Goal: Task Accomplishment & Management: Use online tool/utility

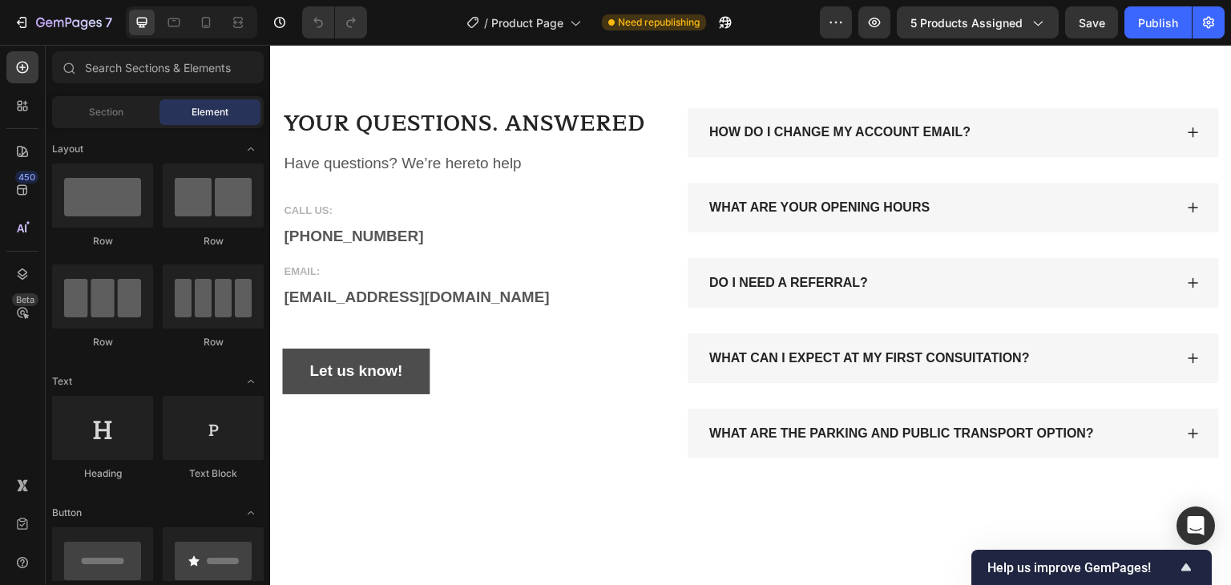
scroll to position [579, 0]
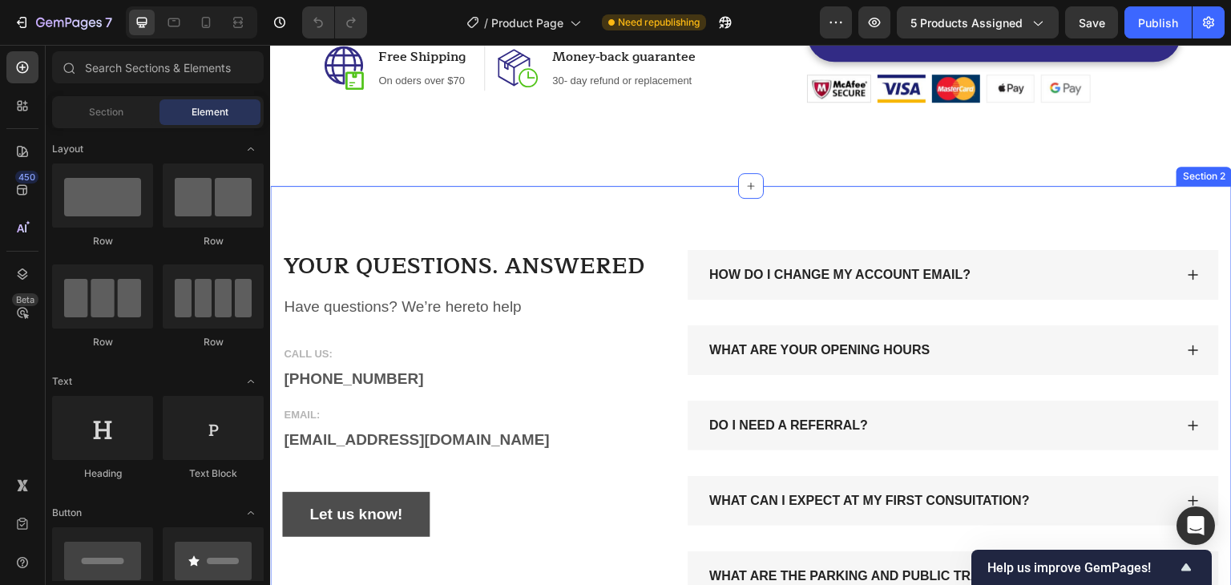
click at [1052, 198] on div "YOUR QUESTIONS. ANSWERED Heading Have questions? We’re hereto help Text block C…" at bounding box center [751, 425] width 962 height 479
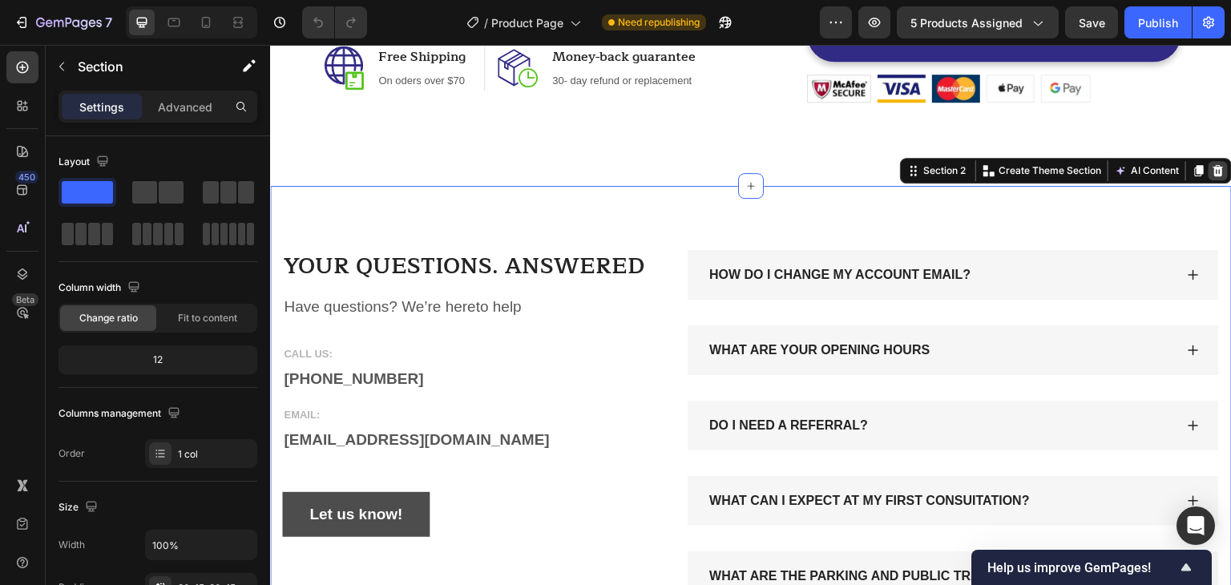
click at [1212, 171] on icon at bounding box center [1218, 170] width 13 height 13
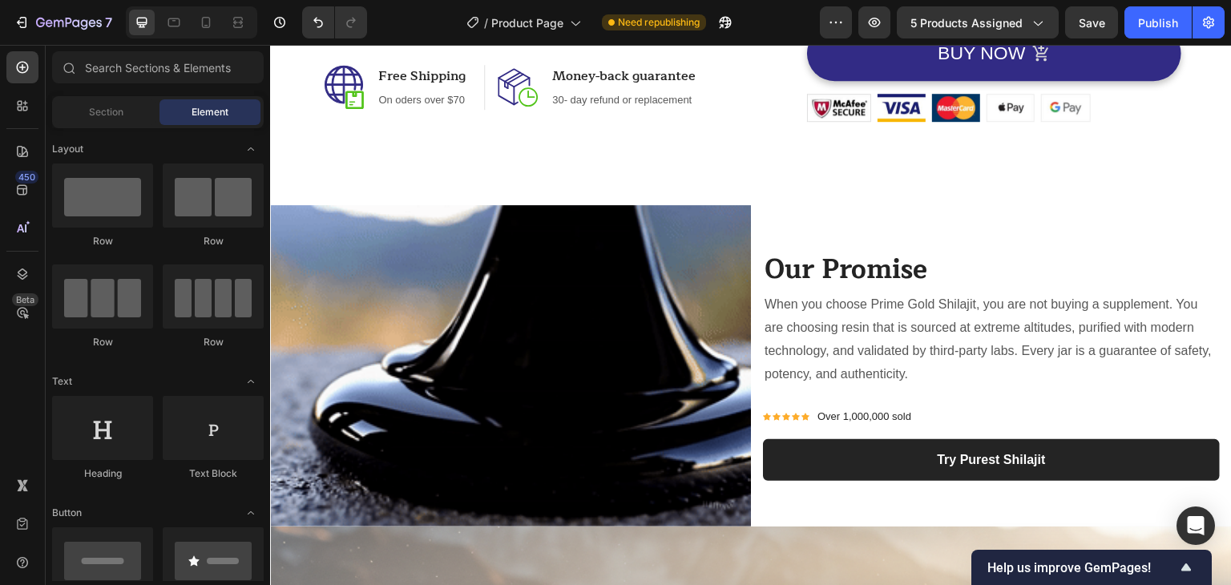
scroll to position [528, 0]
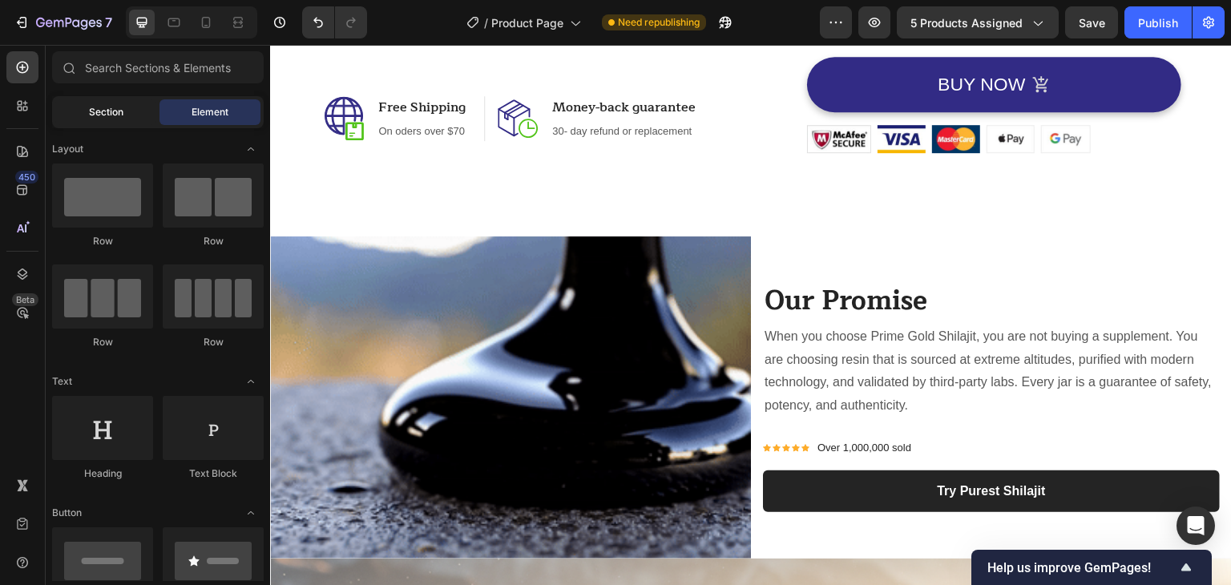
click at [95, 107] on span "Section" at bounding box center [106, 112] width 34 height 14
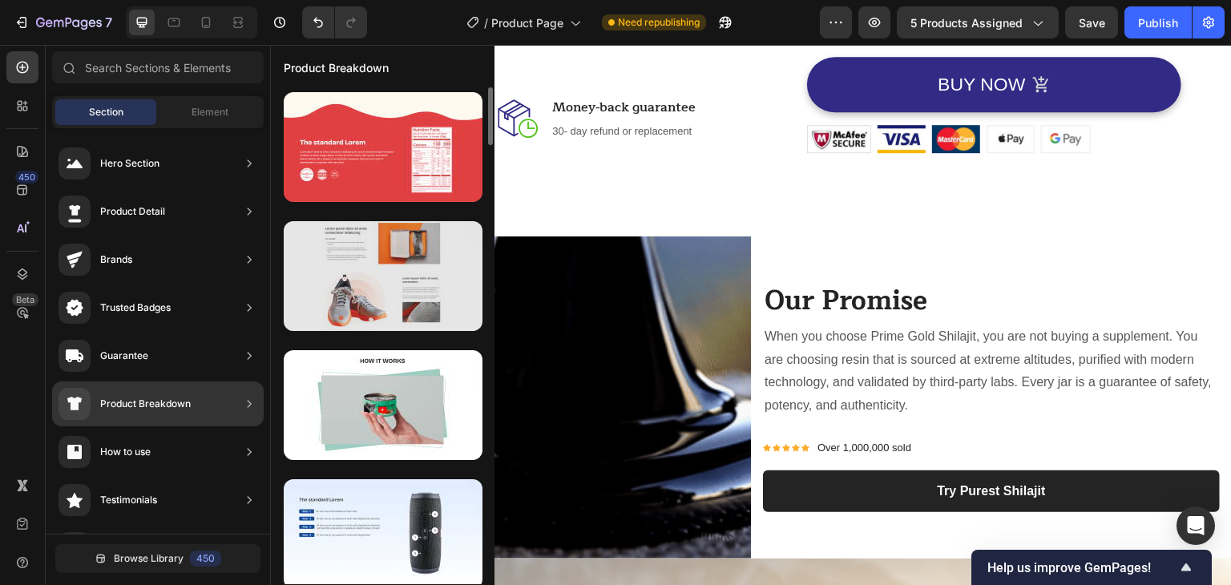
scroll to position [0, 0]
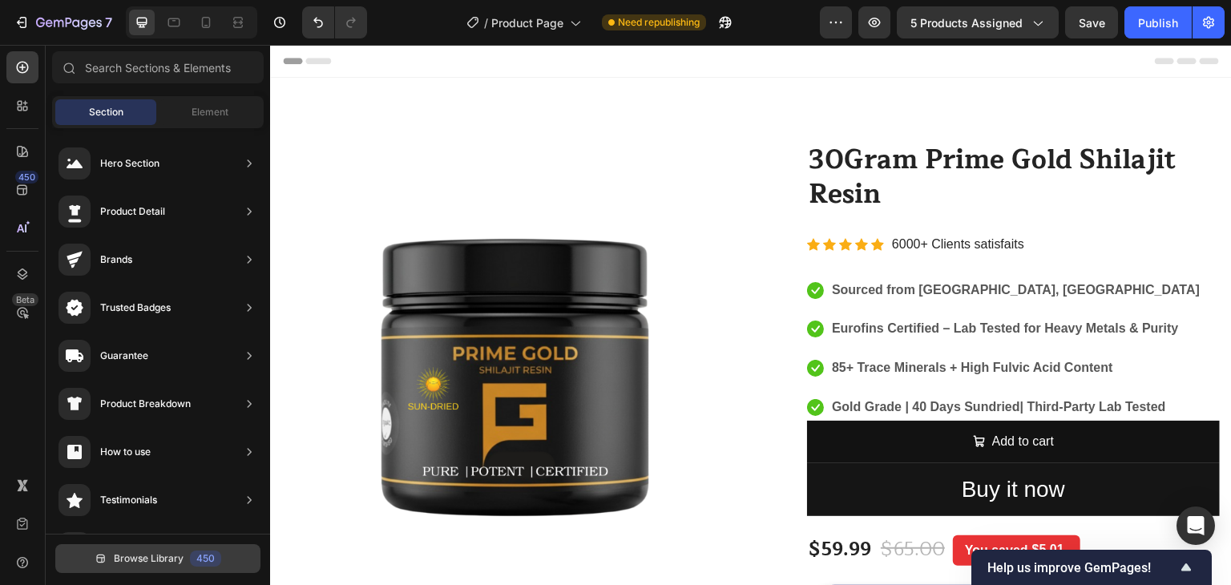
click at [131, 557] on span "Browse Library" at bounding box center [149, 558] width 70 height 14
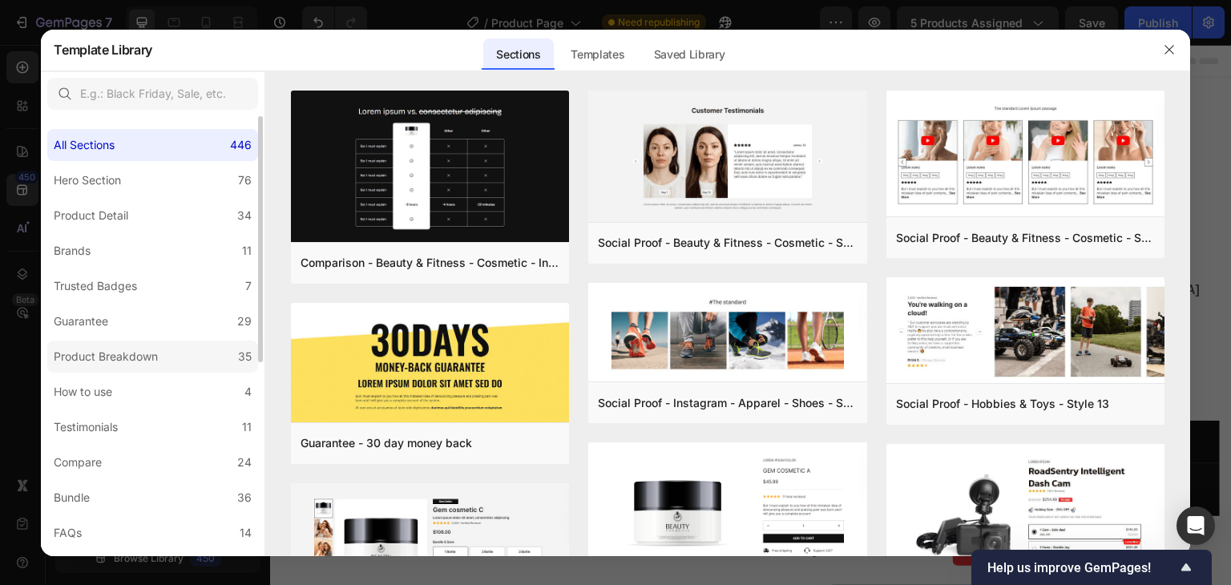
click at [111, 358] on div "Product Breakdown" at bounding box center [106, 356] width 104 height 19
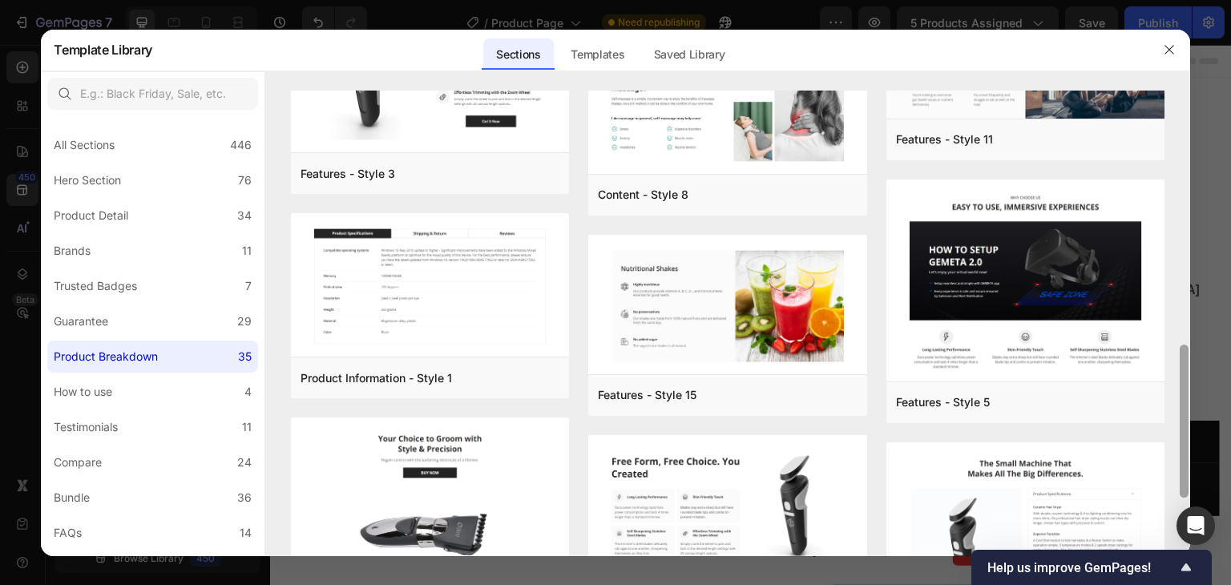
scroll to position [826, 0]
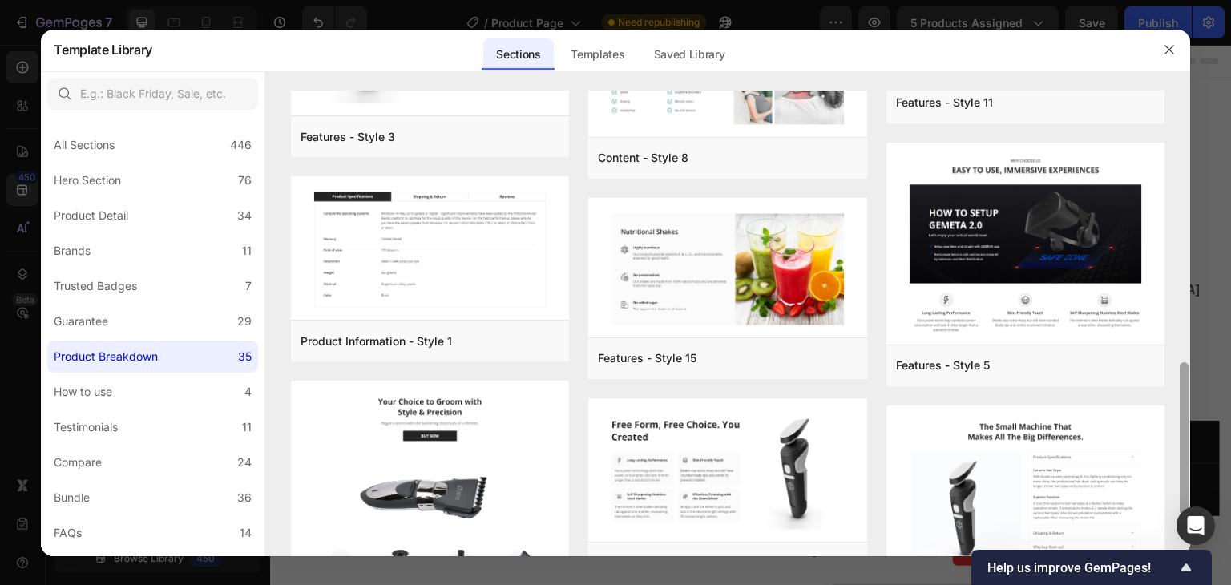
drag, startPoint x: 1186, startPoint y: 303, endPoint x: 1184, endPoint y: 398, distance: 95.4
click at [1184, 398] on div at bounding box center [1184, 438] width 9 height 153
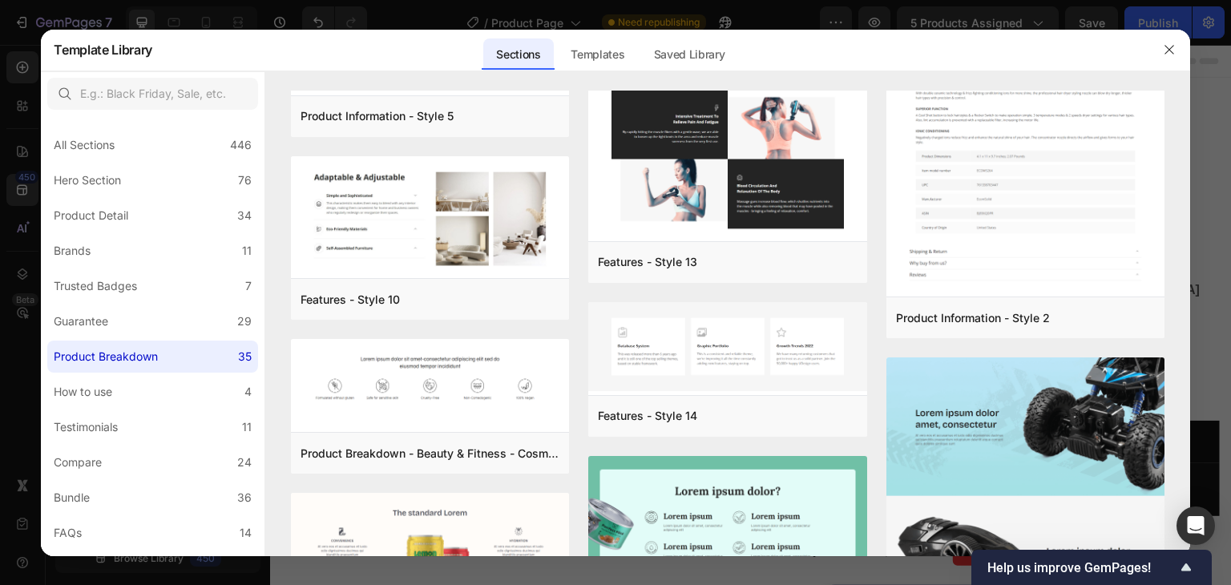
scroll to position [2076, 0]
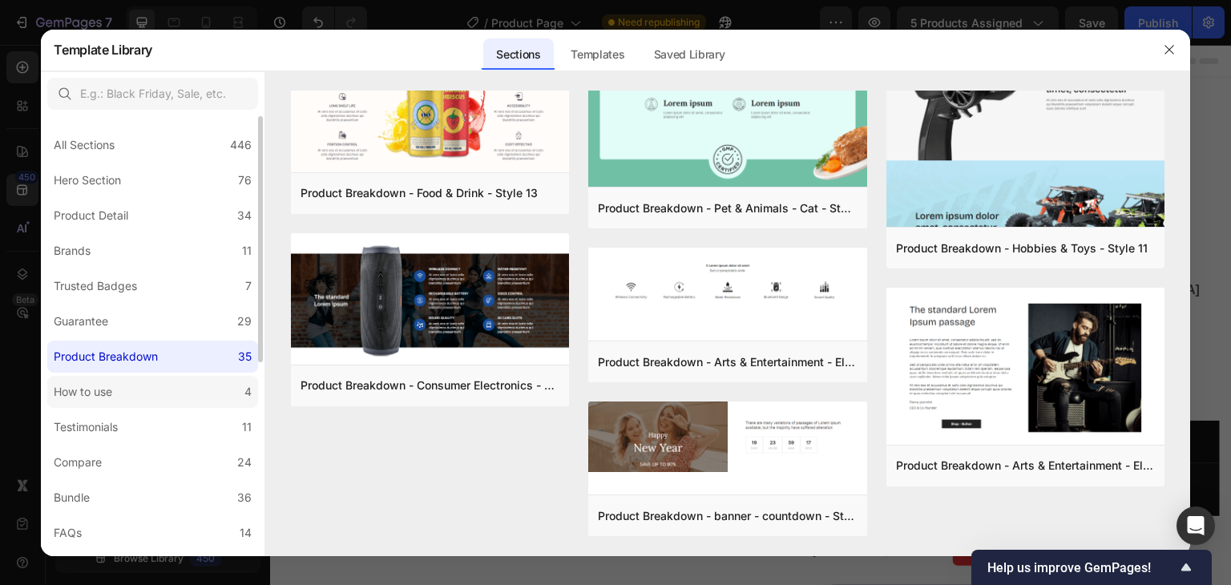
click at [140, 390] on label "How to use 4" at bounding box center [152, 392] width 211 height 32
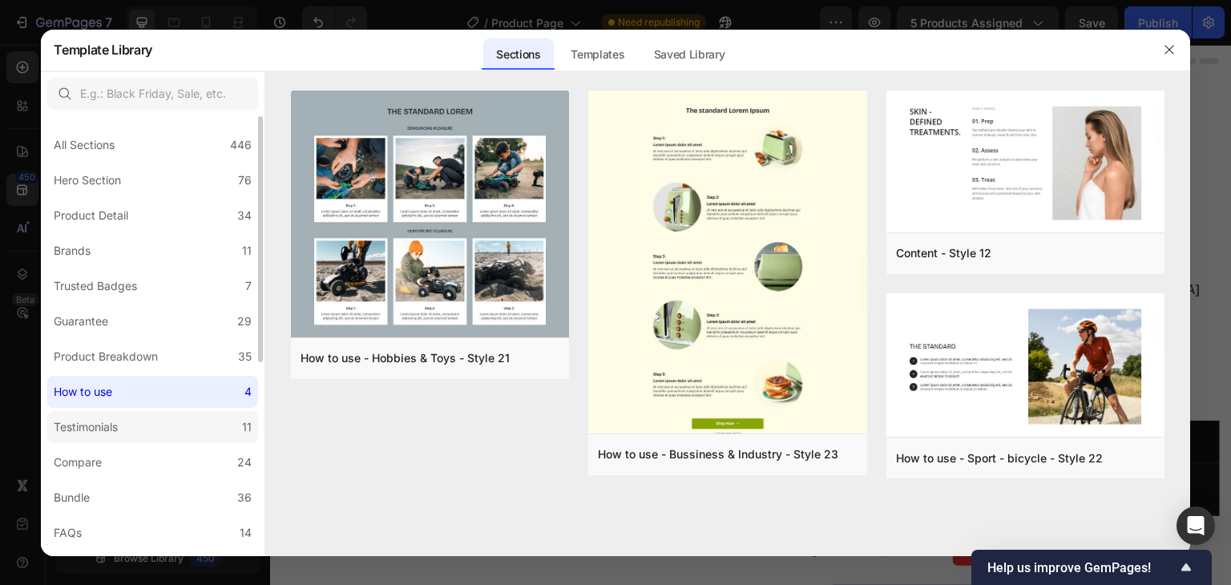
click at [156, 421] on label "Testimonials 11" at bounding box center [152, 427] width 211 height 32
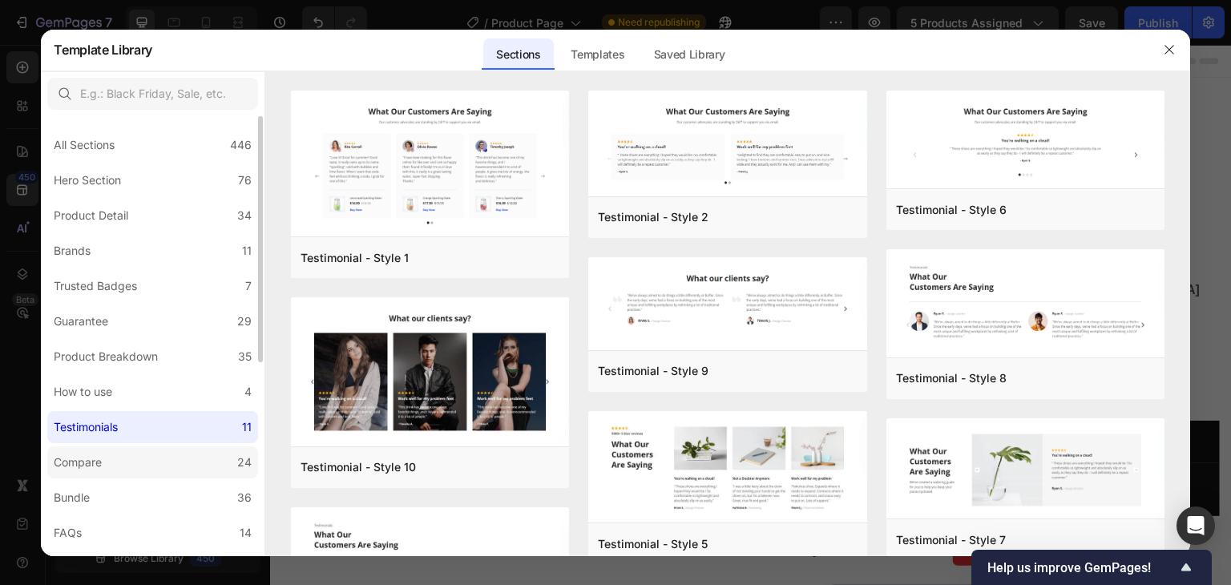
click at [168, 459] on label "Compare 24" at bounding box center [152, 462] width 211 height 32
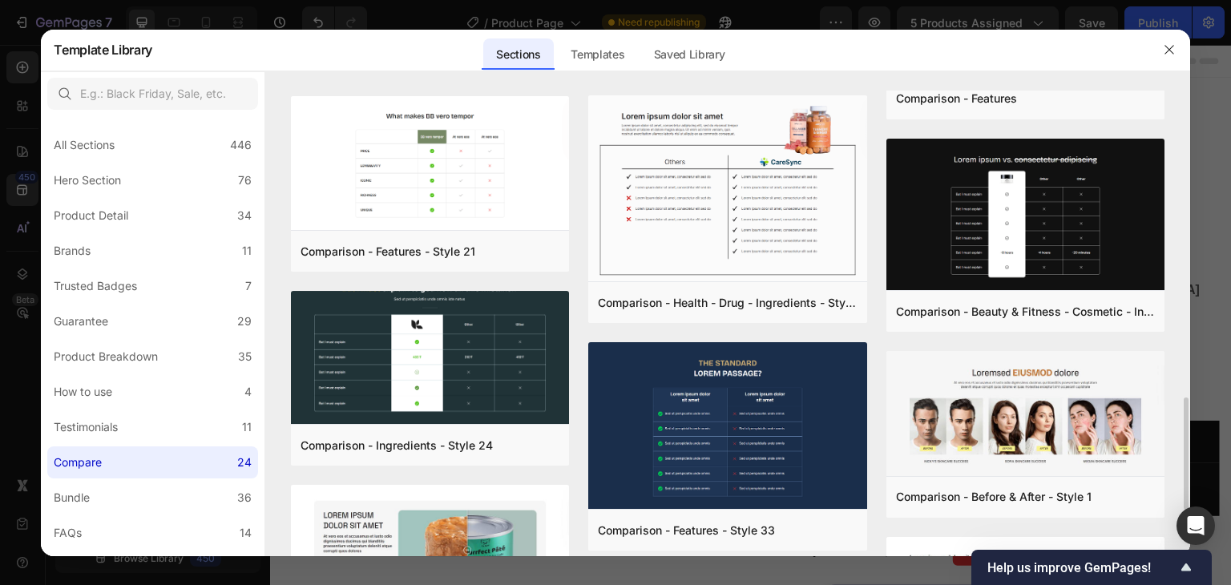
scroll to position [1453, 0]
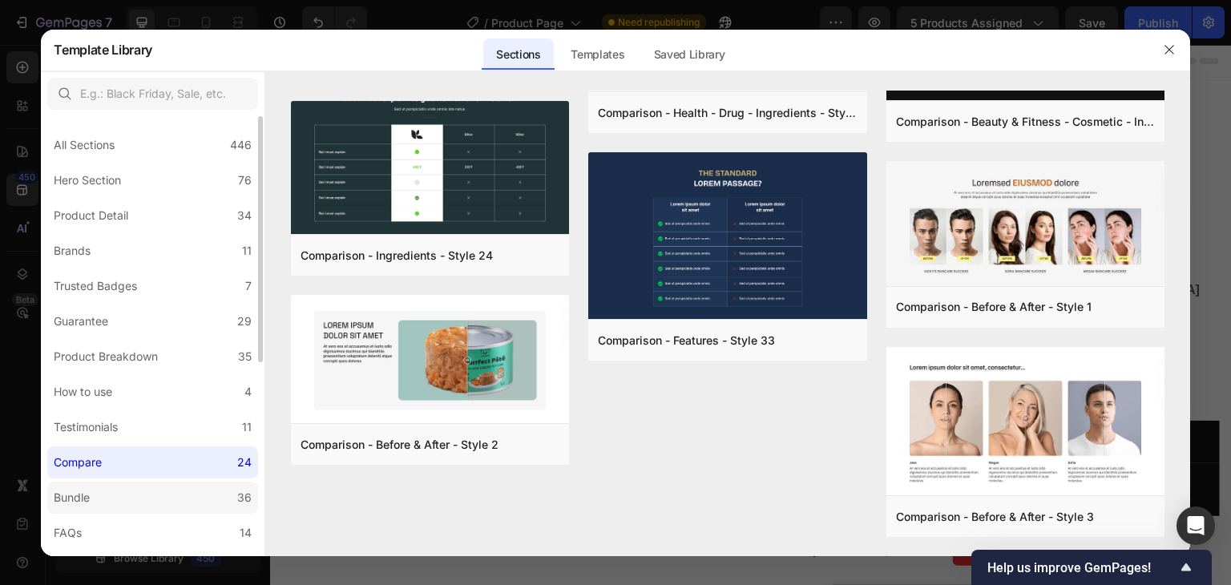
click at [87, 495] on div "Bundle" at bounding box center [72, 497] width 36 height 19
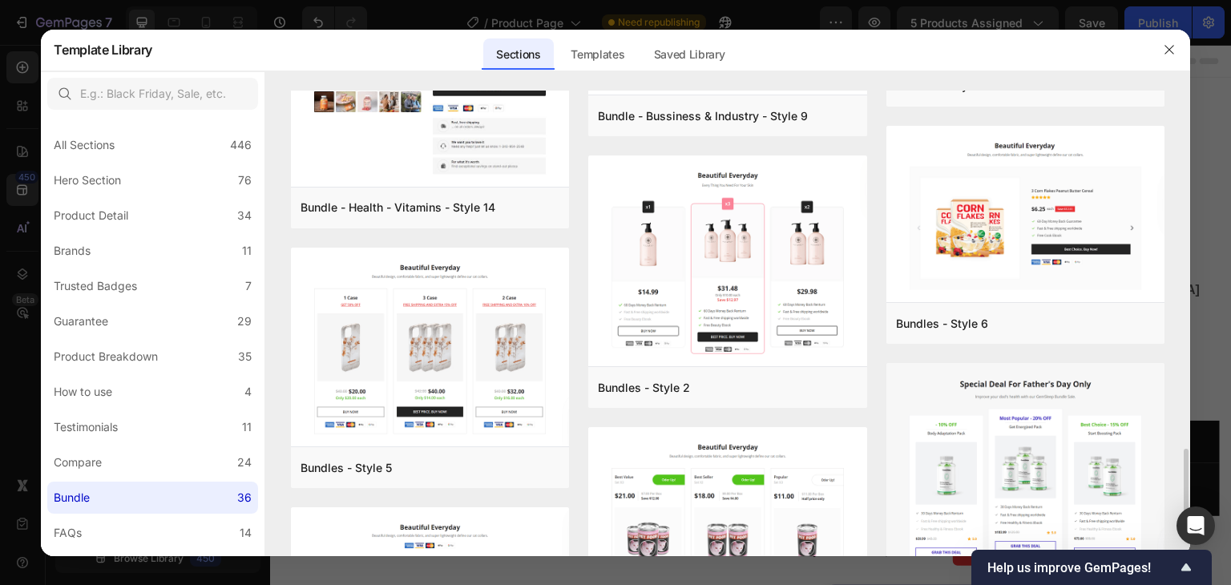
scroll to position [2937, 0]
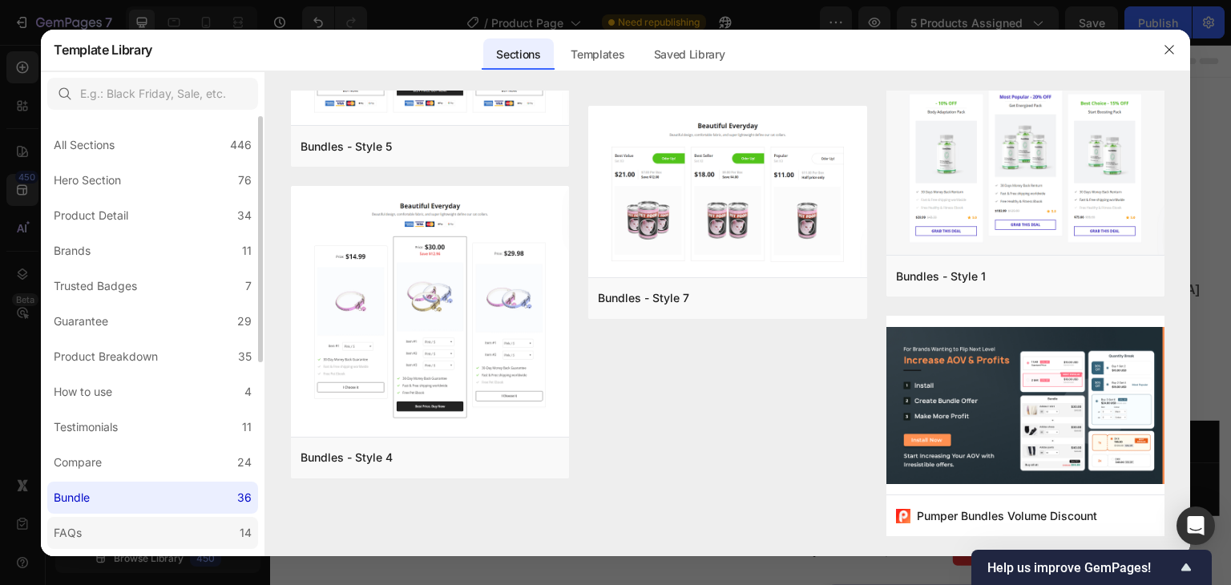
click at [83, 535] on div "FAQs" at bounding box center [71, 532] width 34 height 19
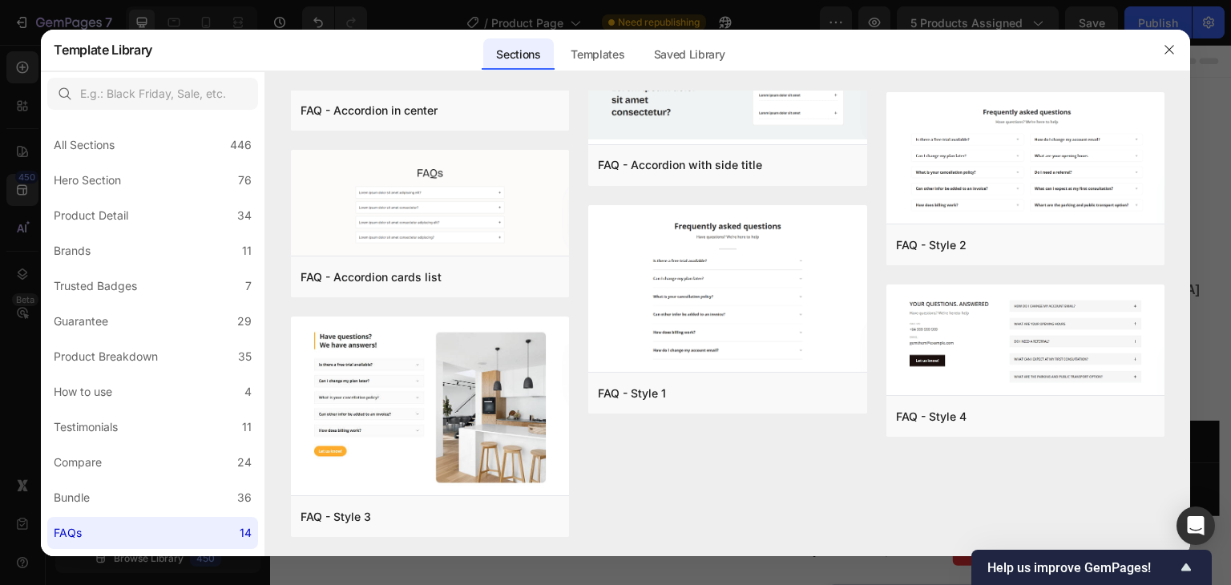
scroll to position [345, 0]
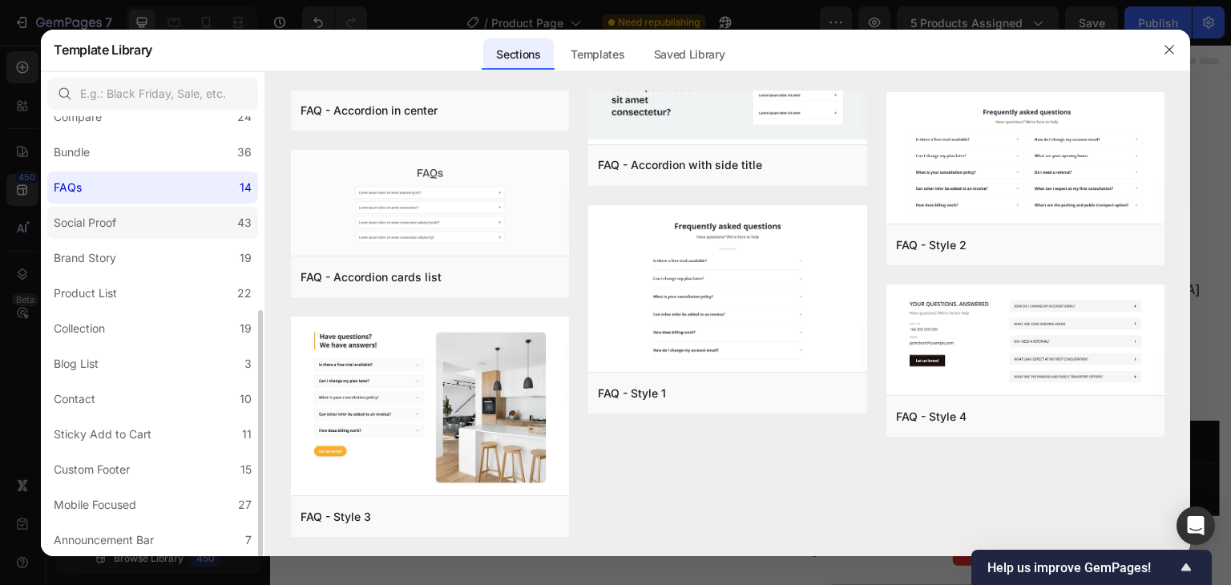
click at [119, 219] on div "Social Proof" at bounding box center [88, 222] width 69 height 19
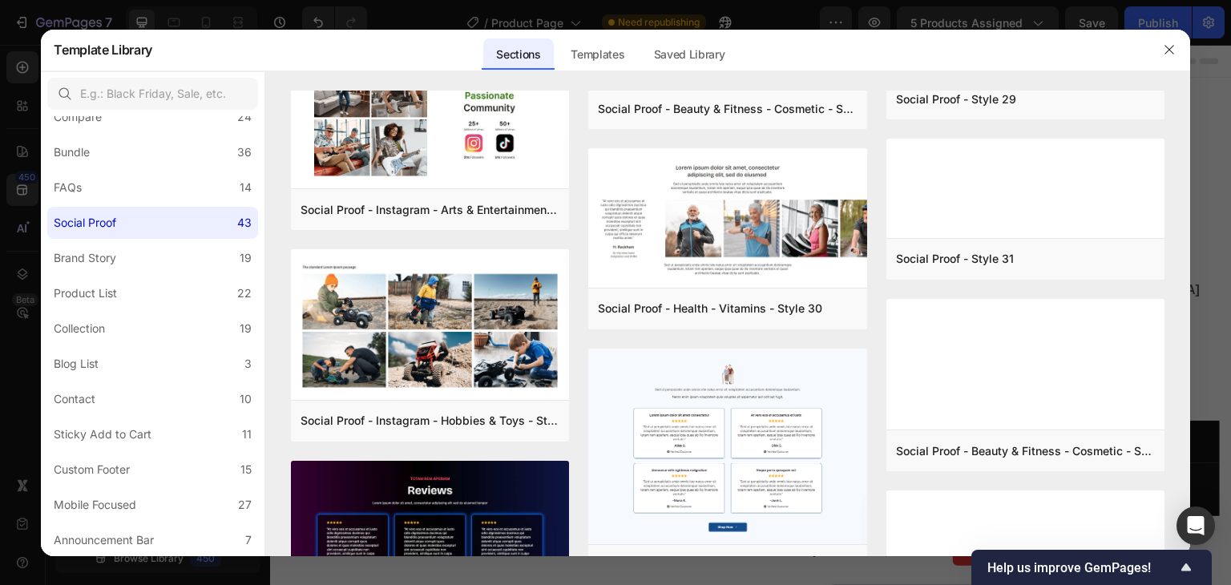
scroll to position [2461, 0]
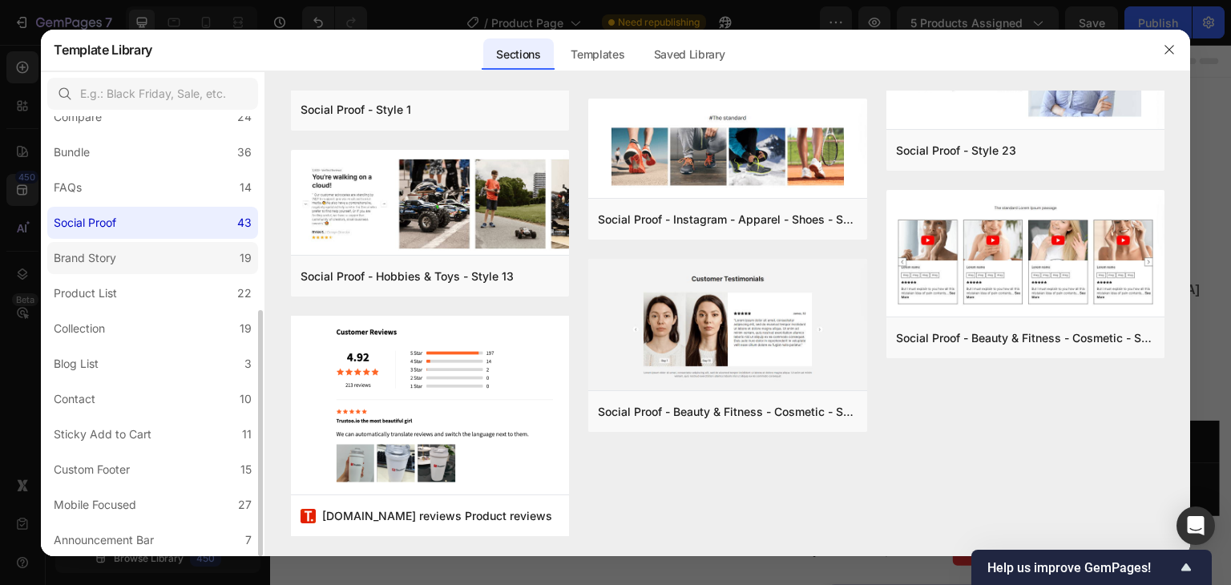
click at [129, 263] on label "Brand Story 19" at bounding box center [152, 258] width 211 height 32
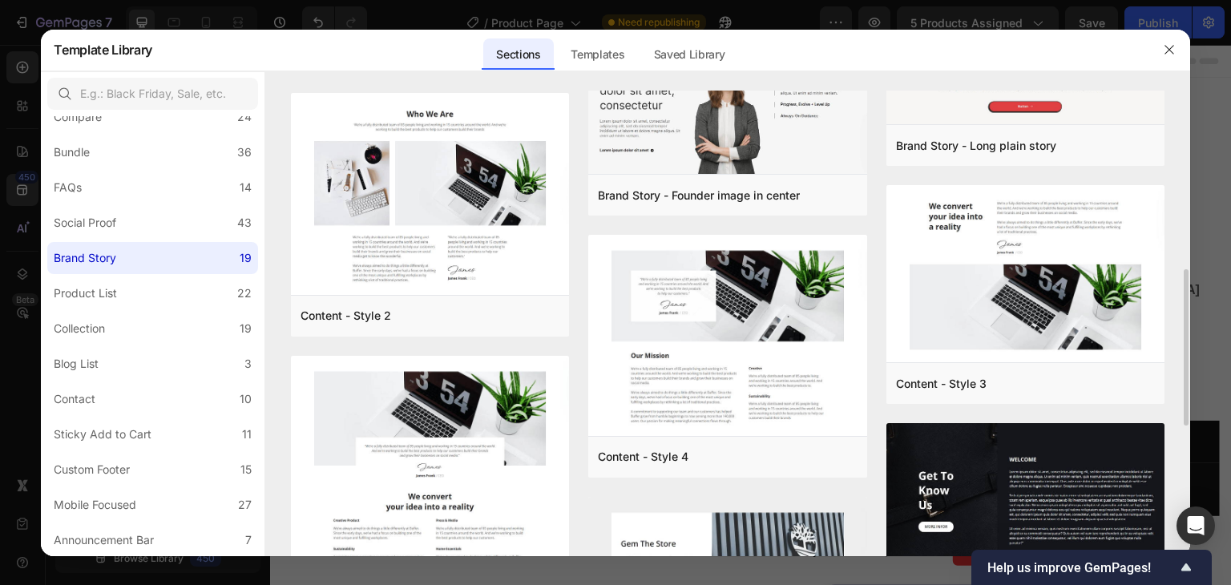
scroll to position [921, 0]
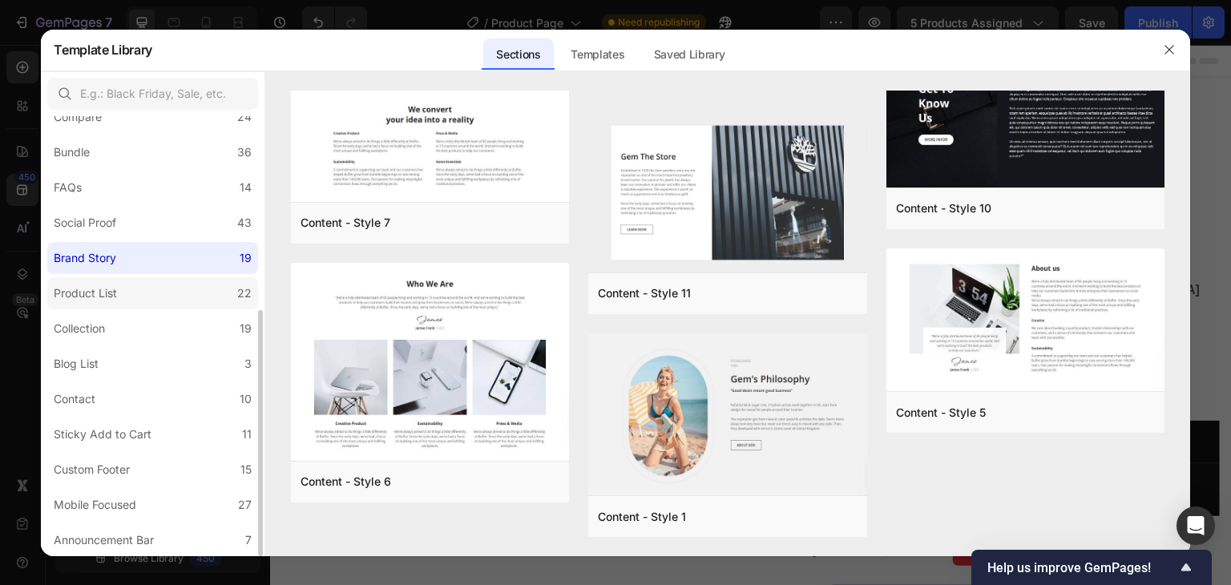
click at [87, 293] on div "Product List" at bounding box center [85, 293] width 63 height 19
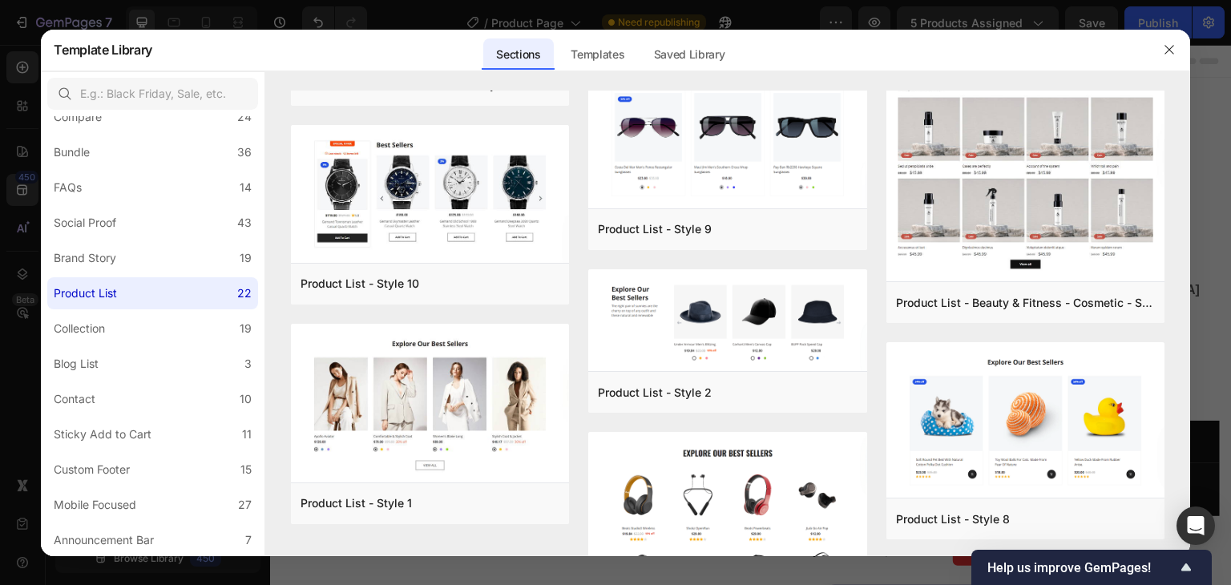
scroll to position [1239, 0]
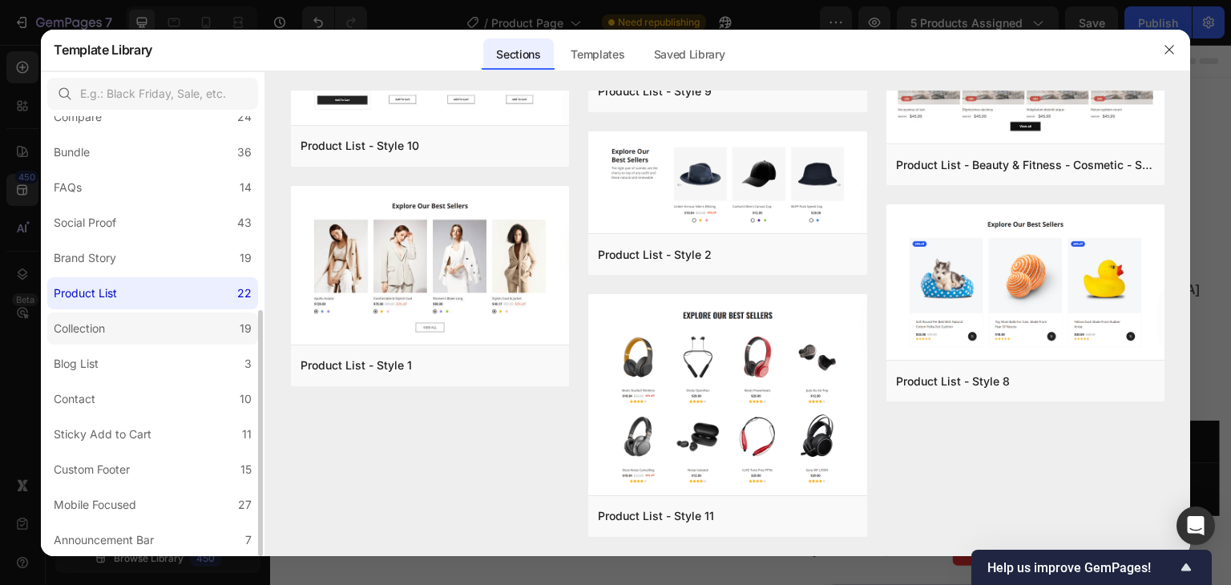
click at [93, 326] on div "Collection" at bounding box center [79, 328] width 51 height 19
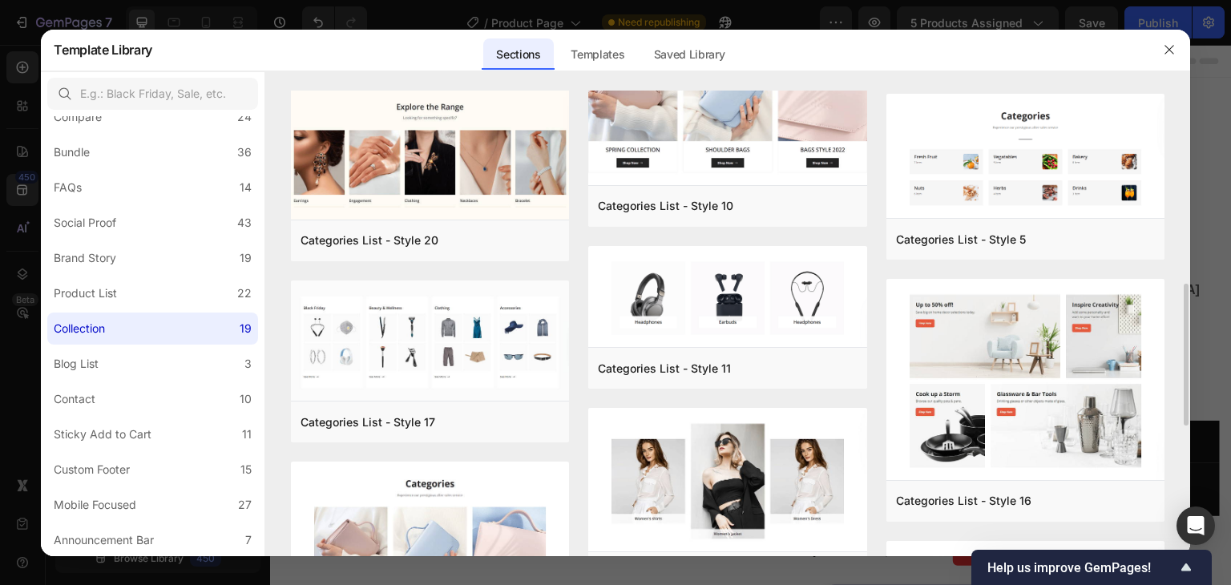
scroll to position [1062, 0]
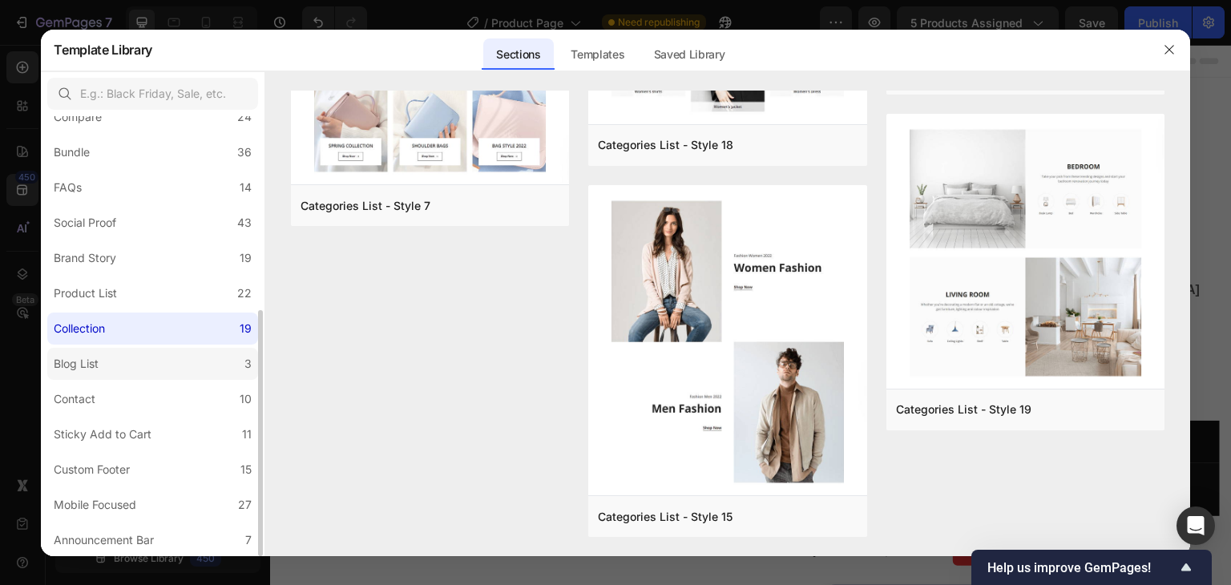
click at [141, 365] on label "Blog List 3" at bounding box center [152, 364] width 211 height 32
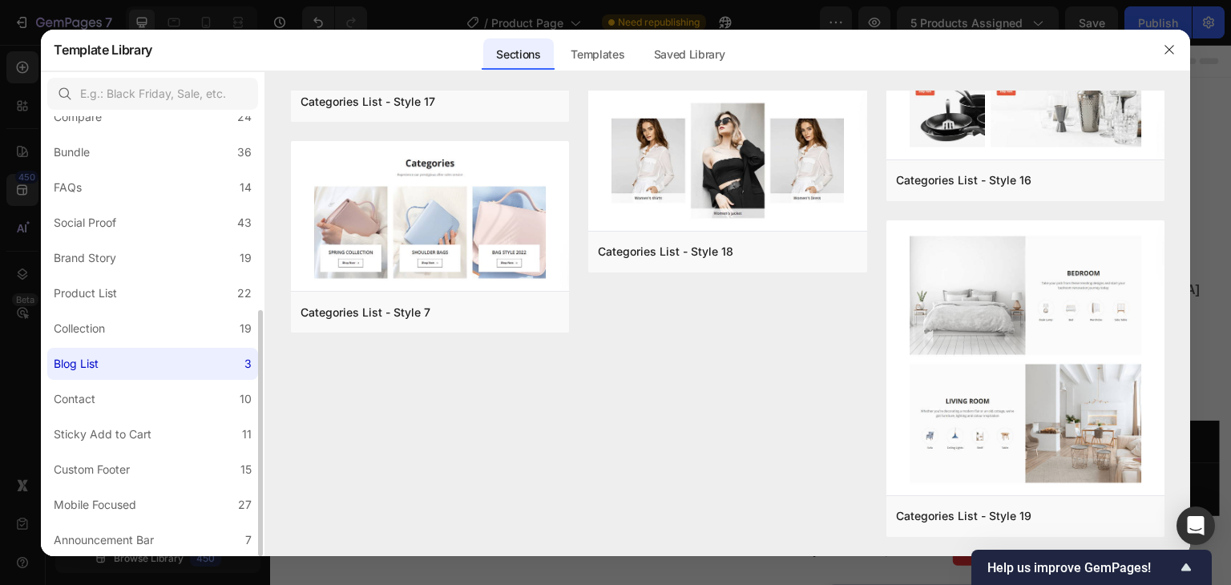
scroll to position [0, 0]
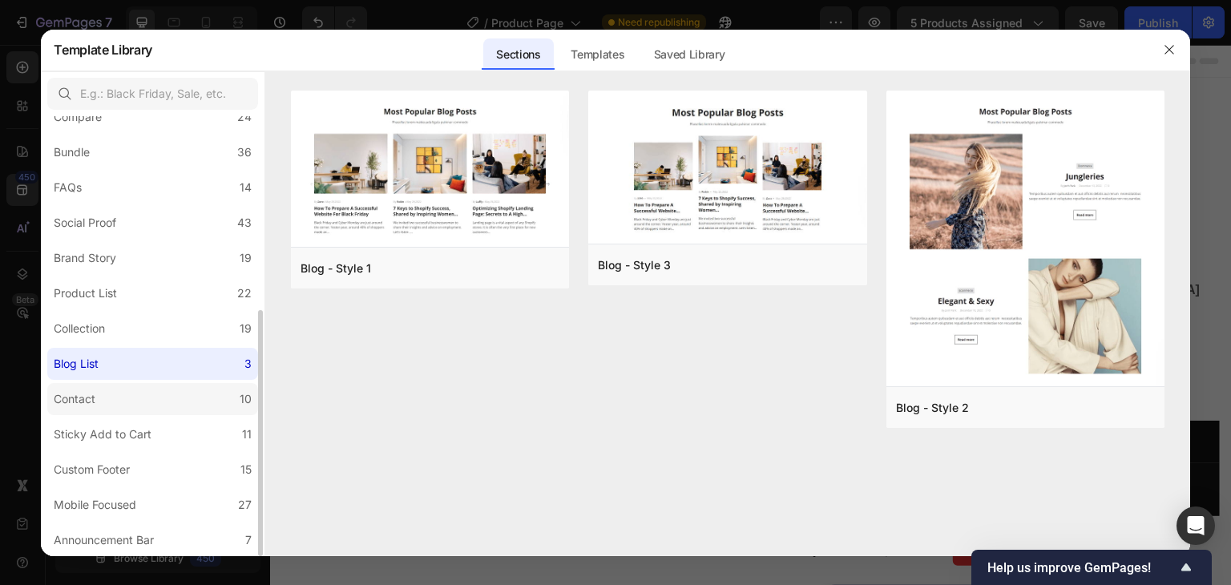
click at [131, 404] on label "Contact 10" at bounding box center [152, 399] width 211 height 32
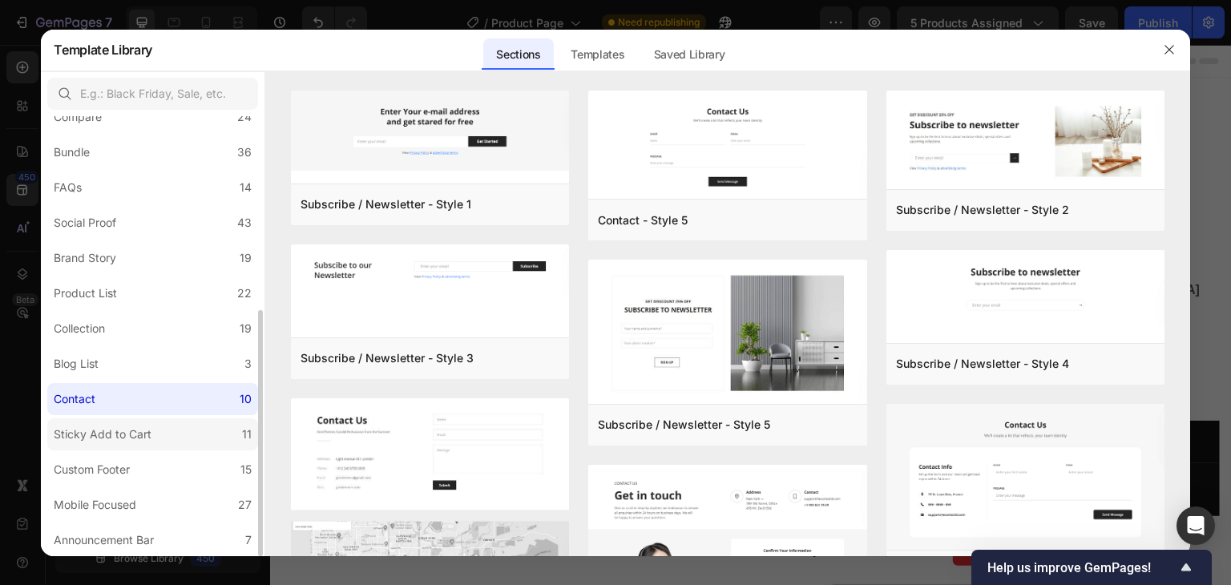
click at [144, 431] on div "Sticky Add to Cart" at bounding box center [103, 434] width 98 height 19
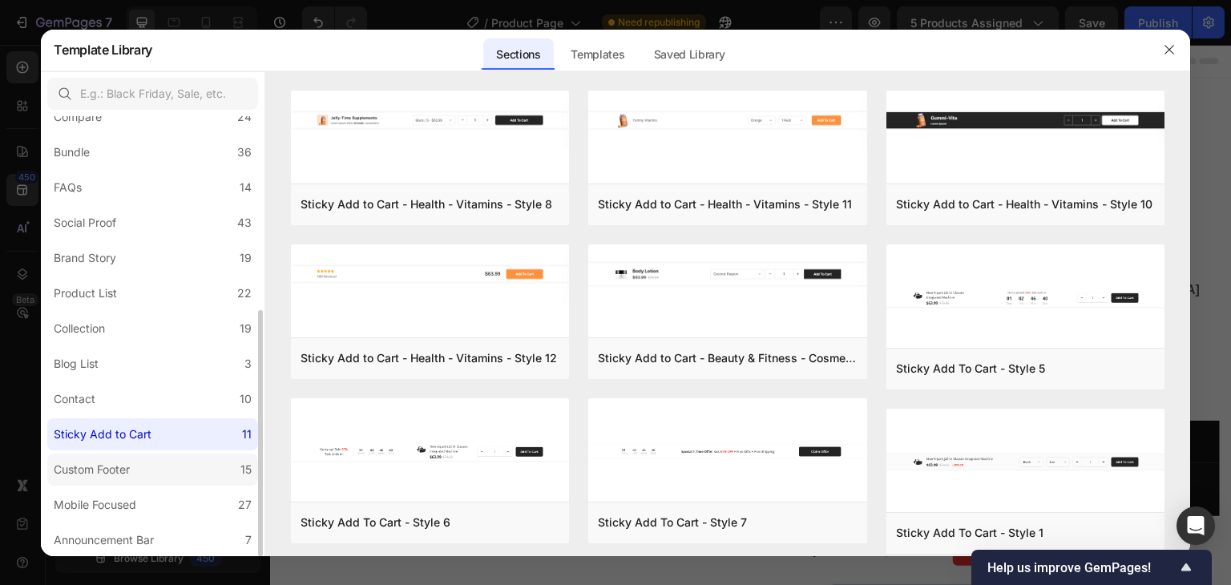
click at [132, 470] on div "Custom Footer" at bounding box center [95, 469] width 83 height 19
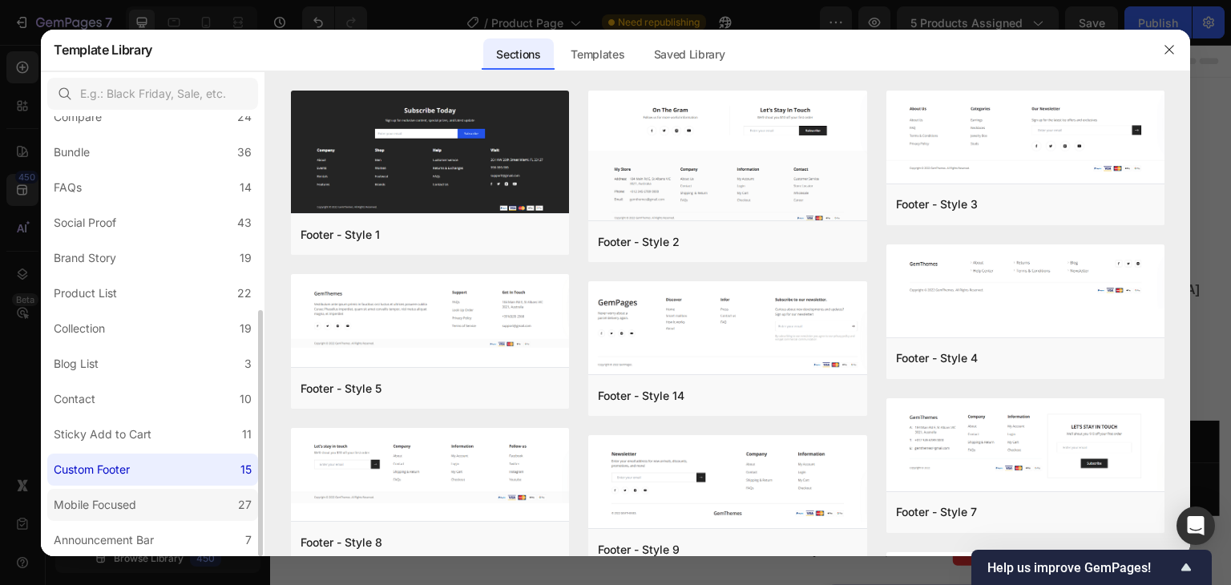
click at [109, 495] on div "Mobile Focused" at bounding box center [95, 504] width 83 height 19
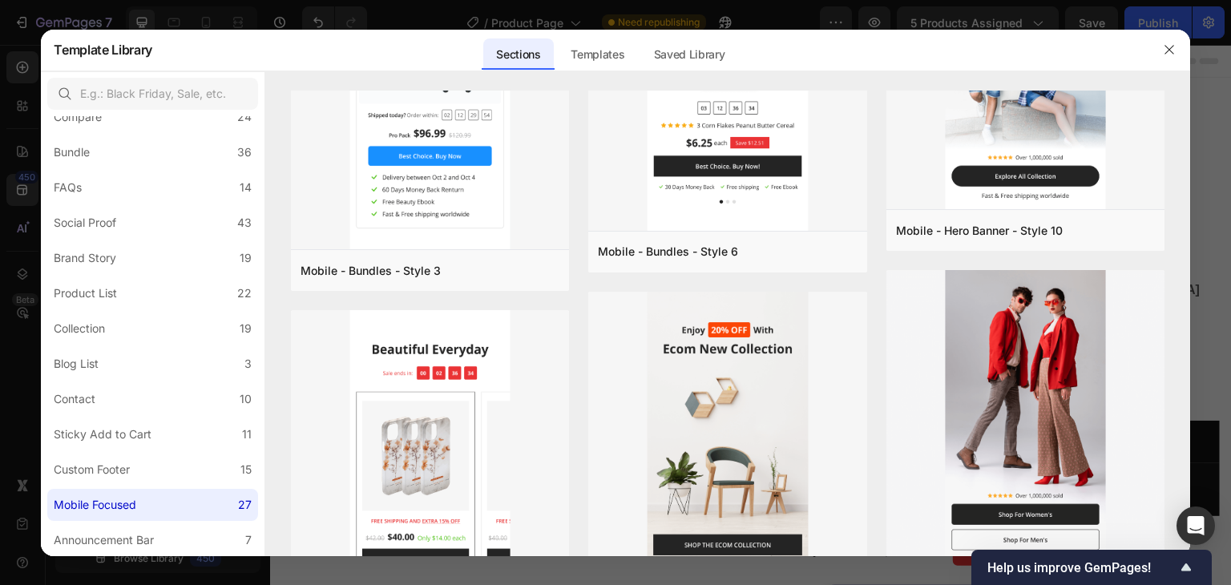
scroll to position [2866, 0]
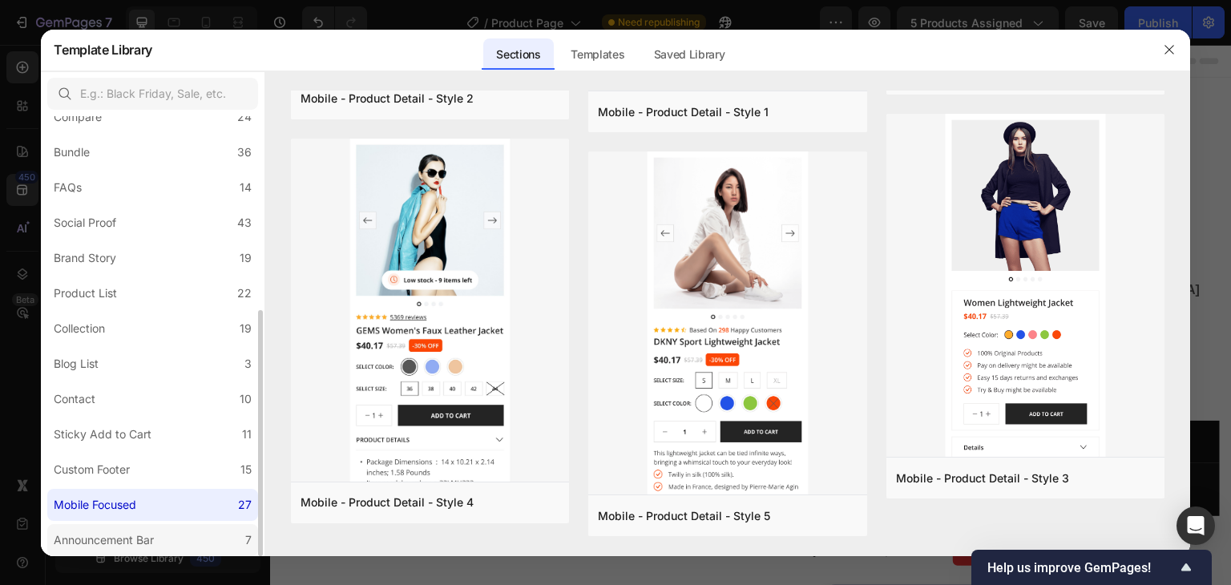
click at [106, 533] on div "Announcement Bar" at bounding box center [104, 540] width 100 height 19
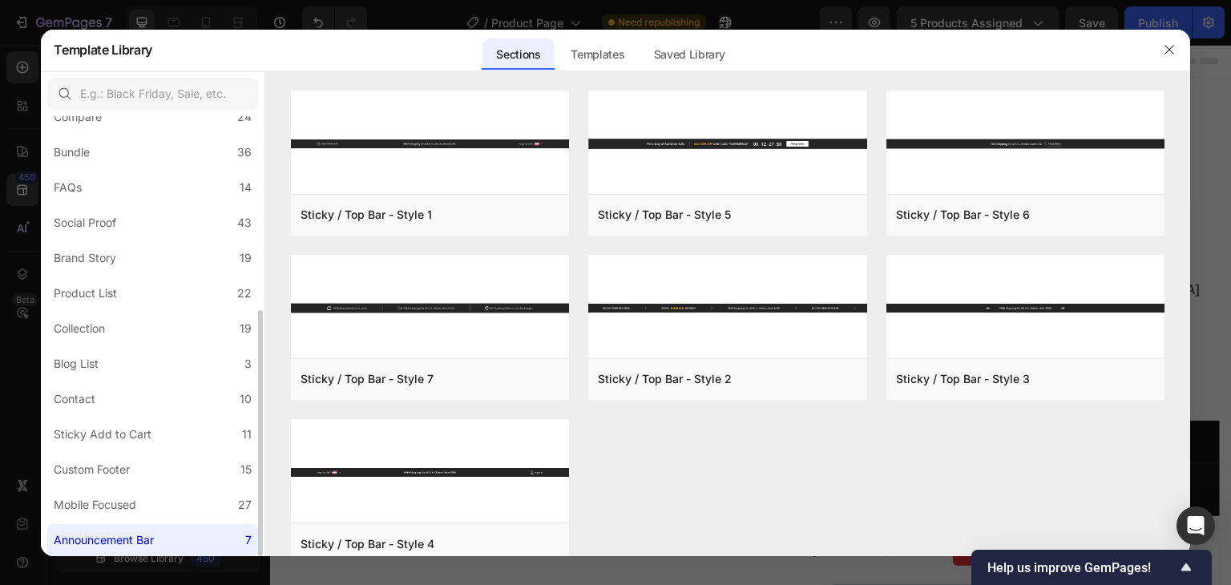
scroll to position [0, 0]
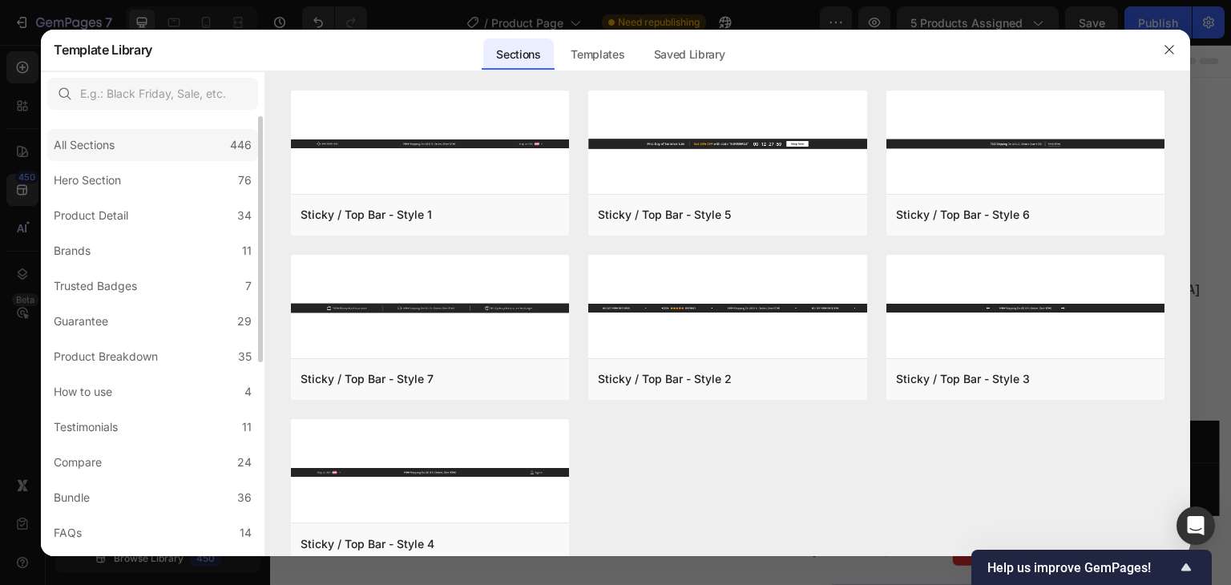
click at [145, 150] on div "All Sections 446" at bounding box center [152, 145] width 211 height 32
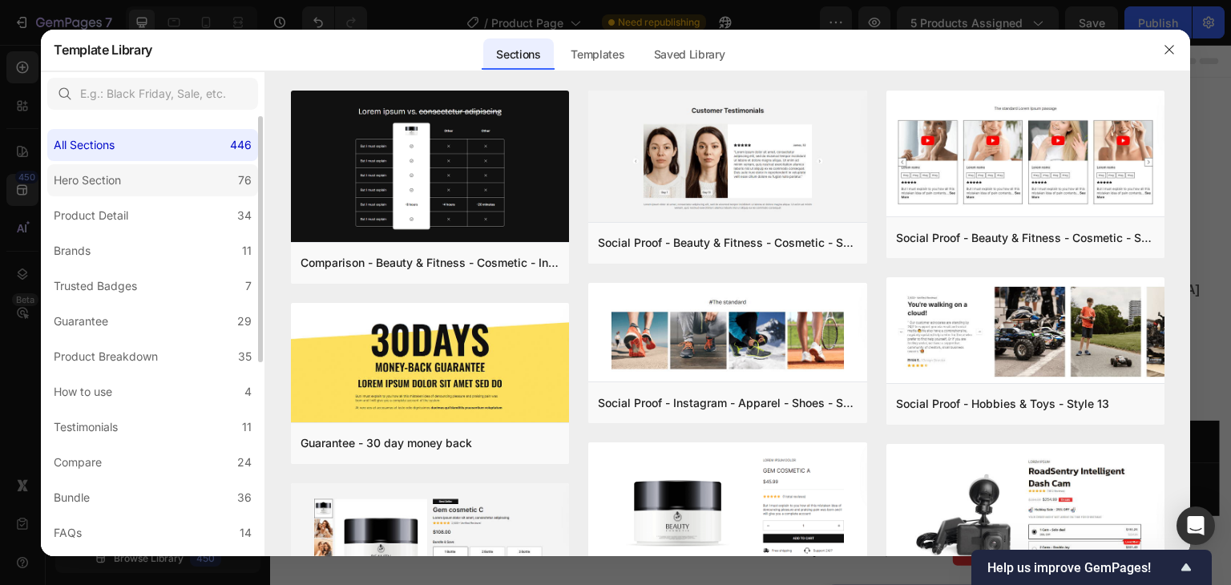
click at [144, 180] on label "Hero Section 76" at bounding box center [152, 180] width 211 height 32
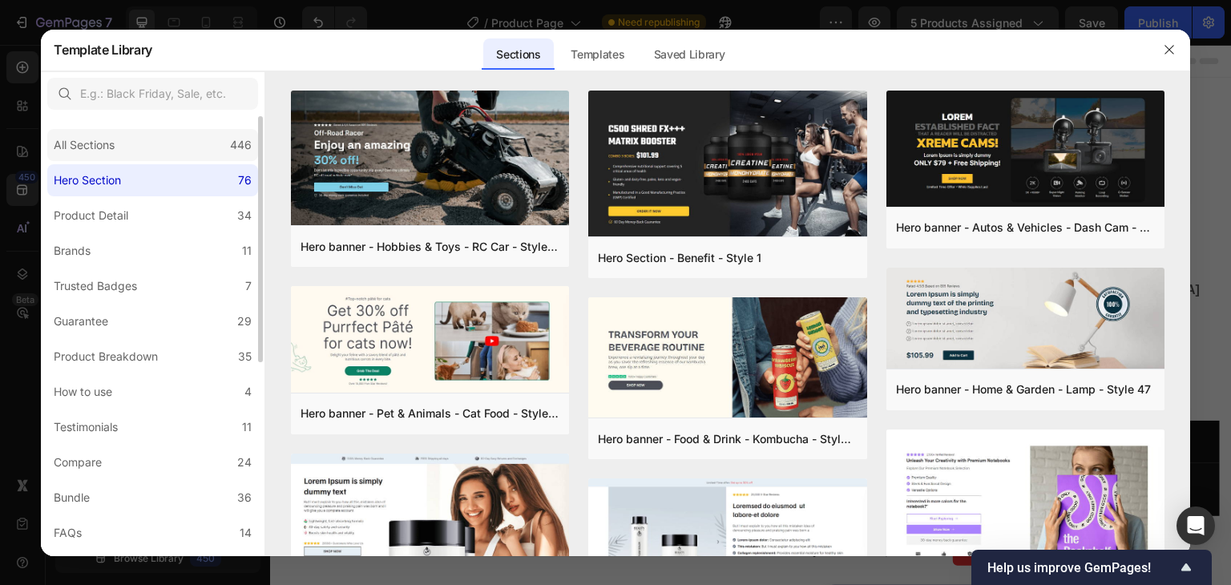
click at [154, 147] on div "All Sections 446" at bounding box center [152, 145] width 211 height 32
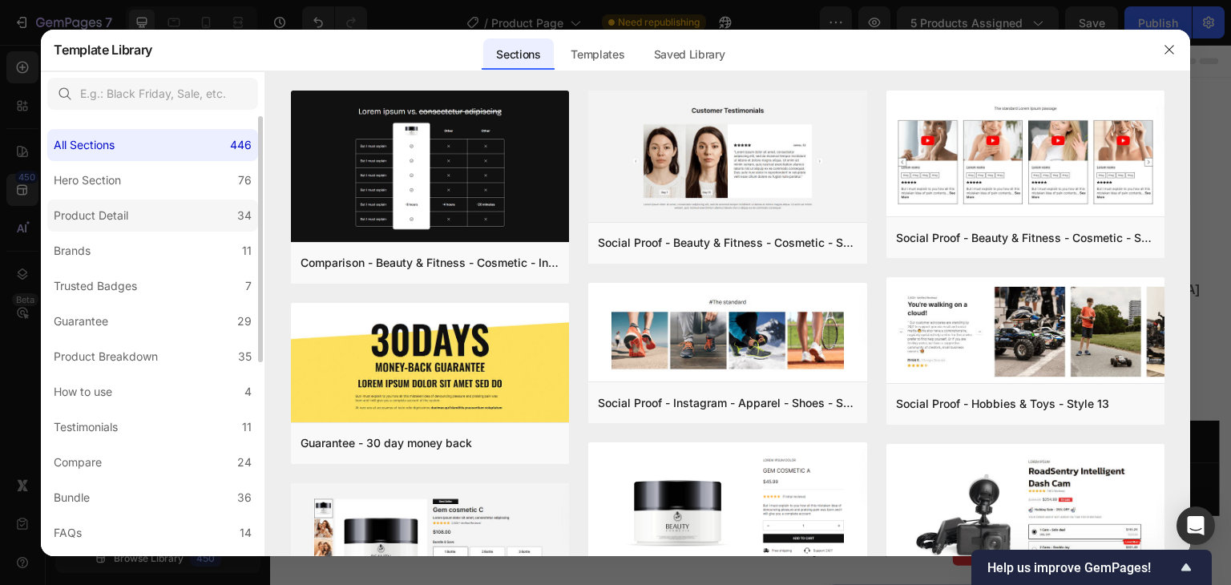
click at [128, 212] on div "Product Detail" at bounding box center [91, 215] width 75 height 19
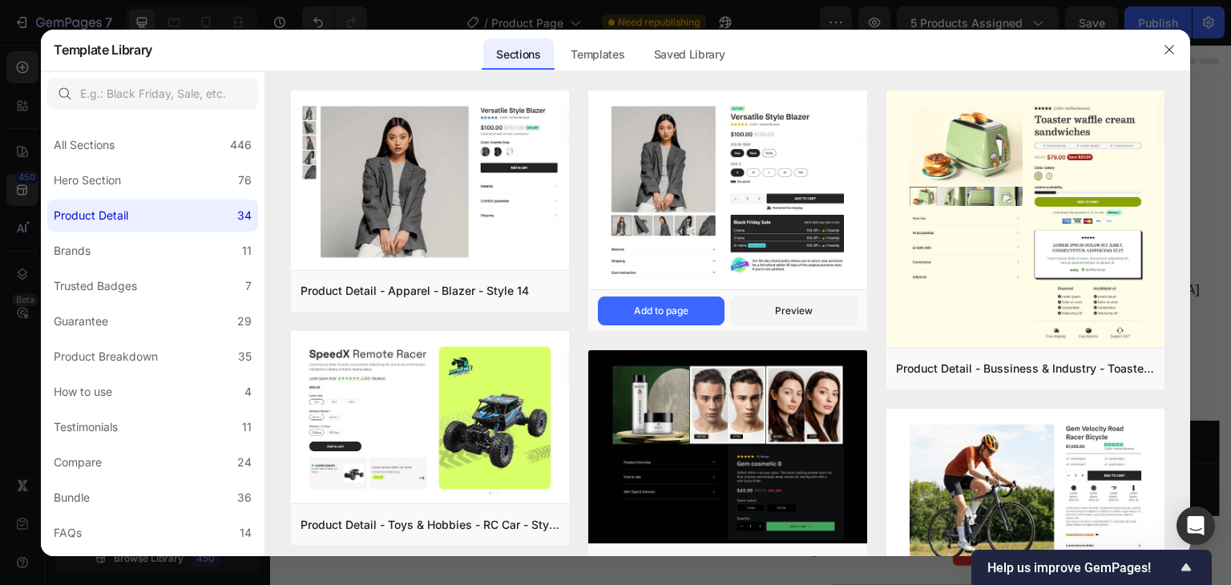
scroll to position [534, 0]
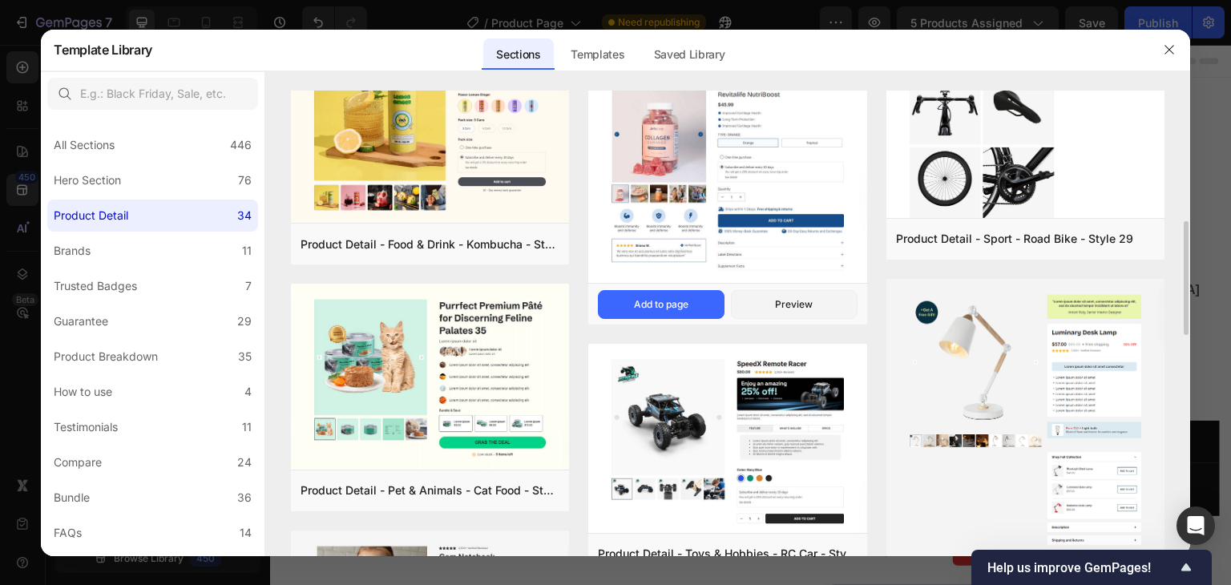
click at [705, 198] on img at bounding box center [727, 179] width 278 height 216
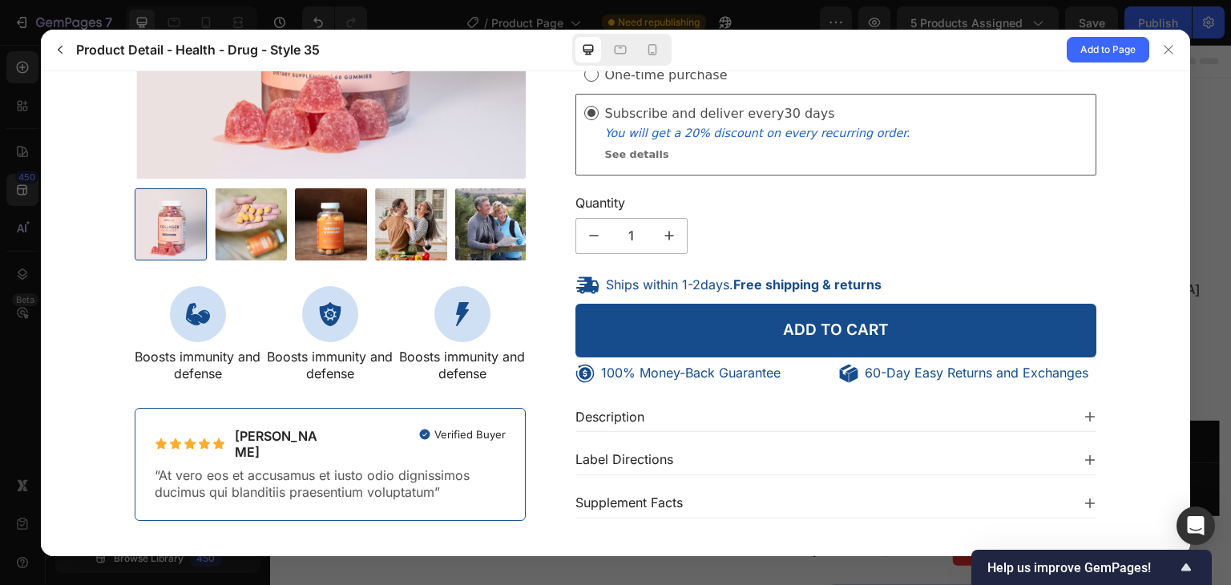
scroll to position [386, 0]
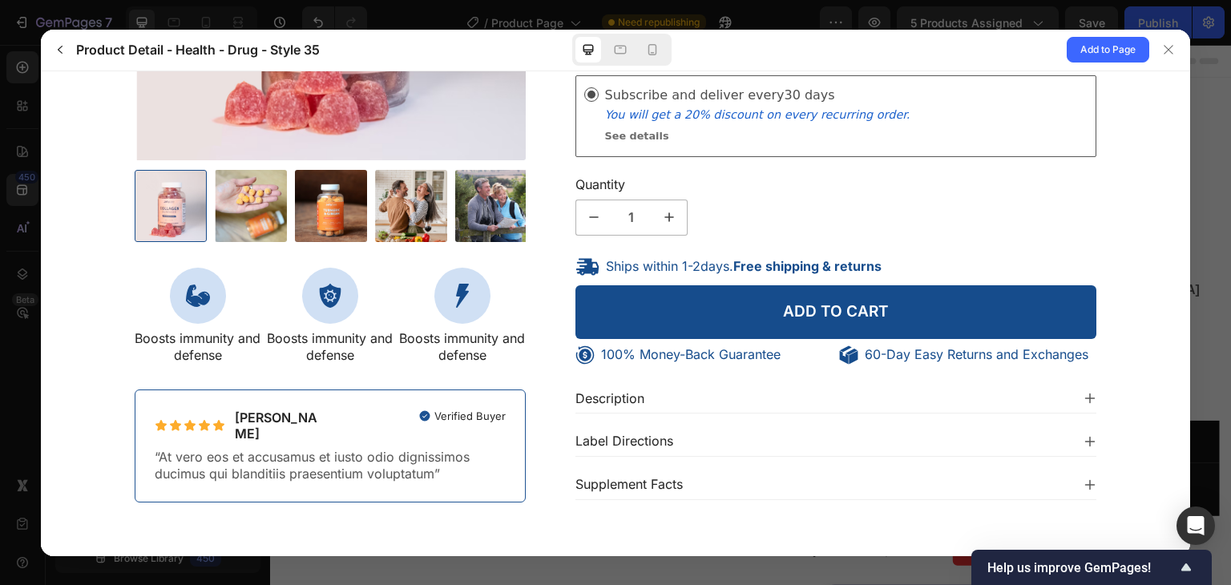
drag, startPoint x: 1187, startPoint y: 248, endPoint x: 1268, endPoint y: 522, distance: 285.0
click at [1124, 52] on span "Add to Page" at bounding box center [1107, 49] width 55 height 19
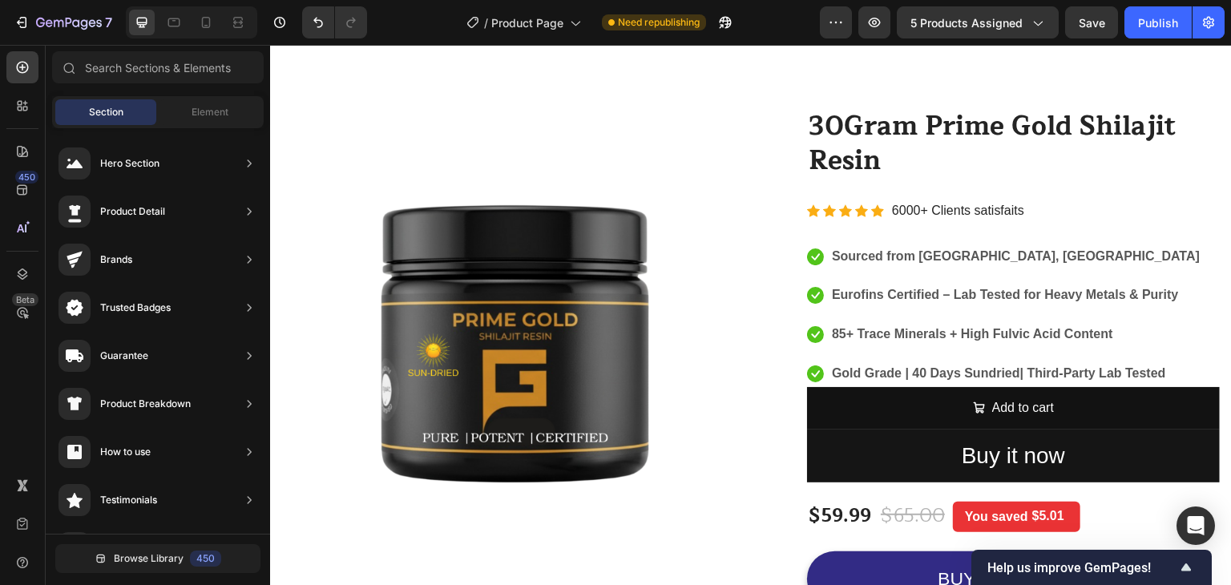
scroll to position [0, 0]
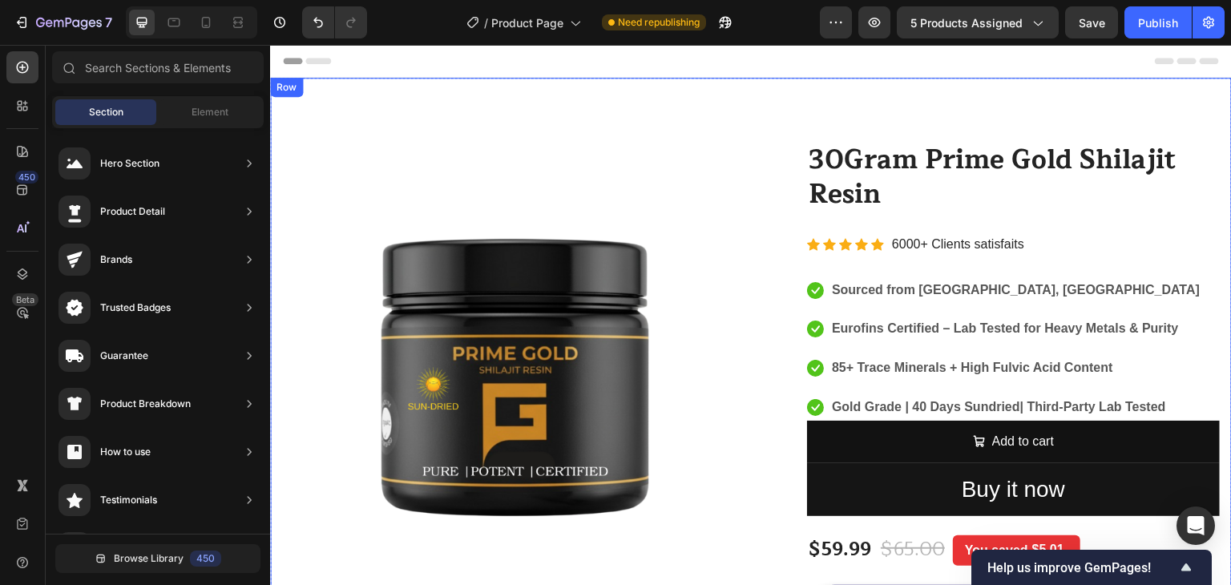
click at [1185, 78] on div "Image Image Free Shipping Heading On oders over $70 Text block Row Image Money-…" at bounding box center [751, 421] width 962 height 687
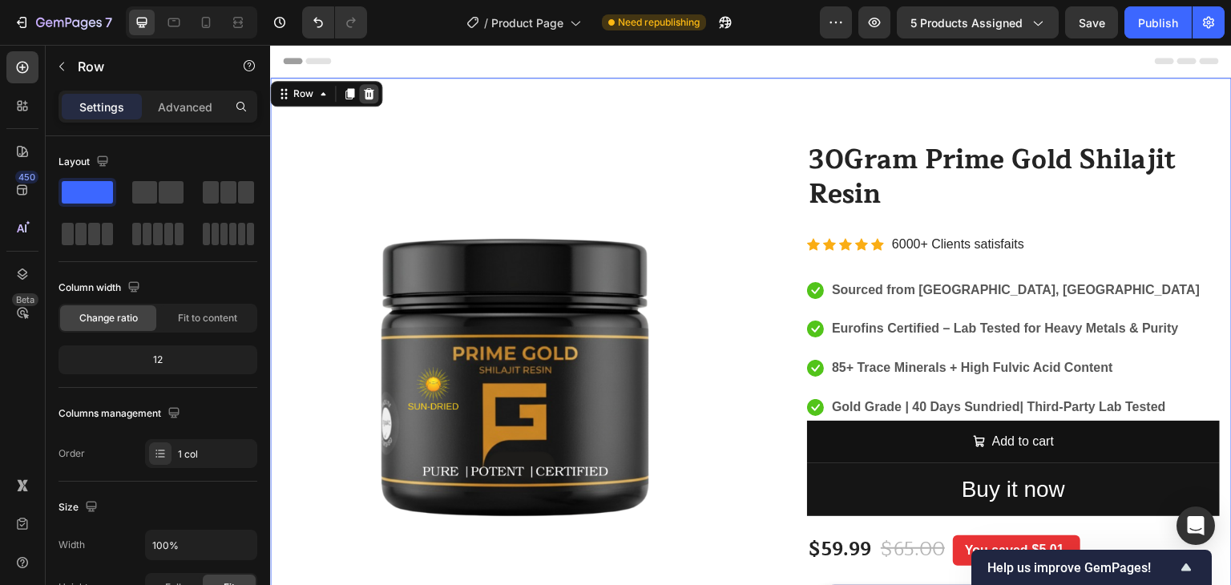
click at [371, 91] on icon at bounding box center [369, 93] width 10 height 11
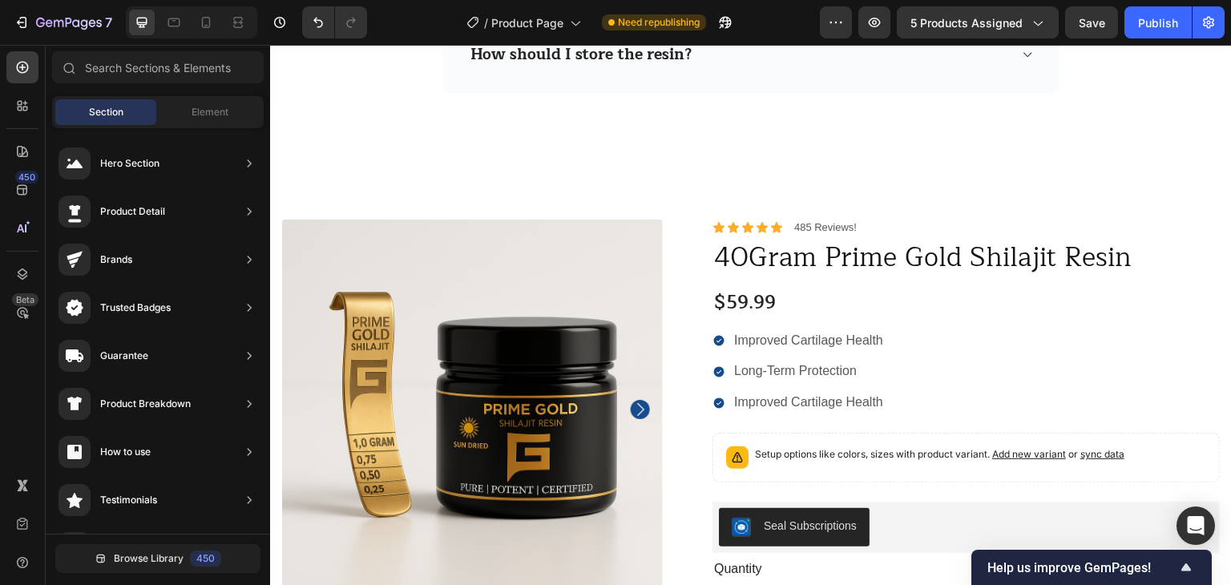
scroll to position [2600, 0]
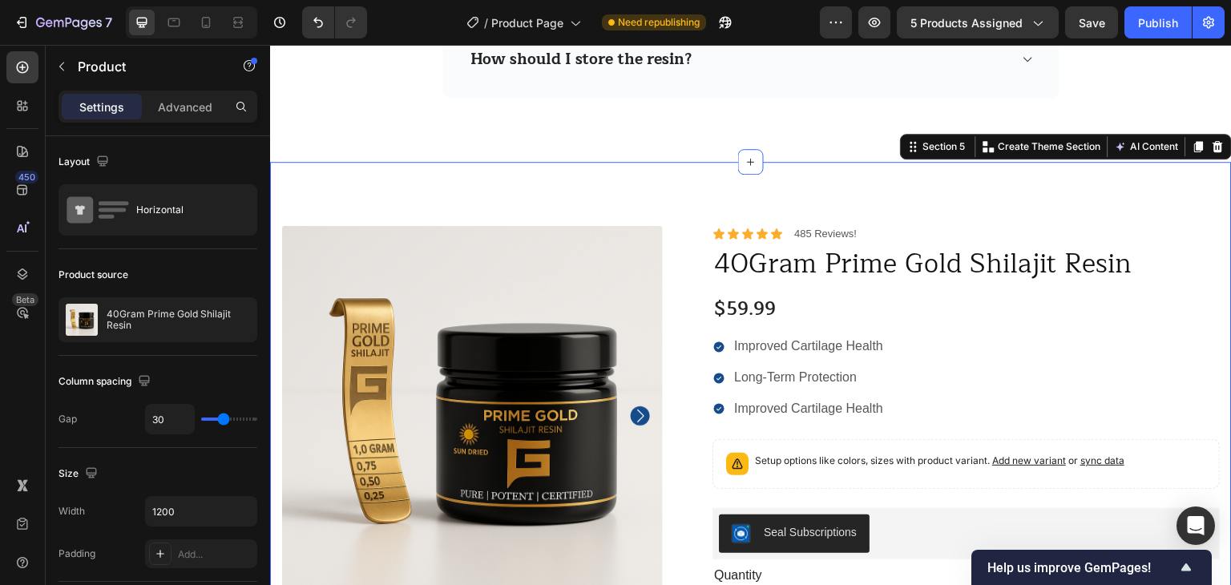
click at [765, 190] on div "100% Money-Back Guarantee Item List 60-Day Easy Returns Item List Row Product I…" at bounding box center [751, 591] width 962 height 858
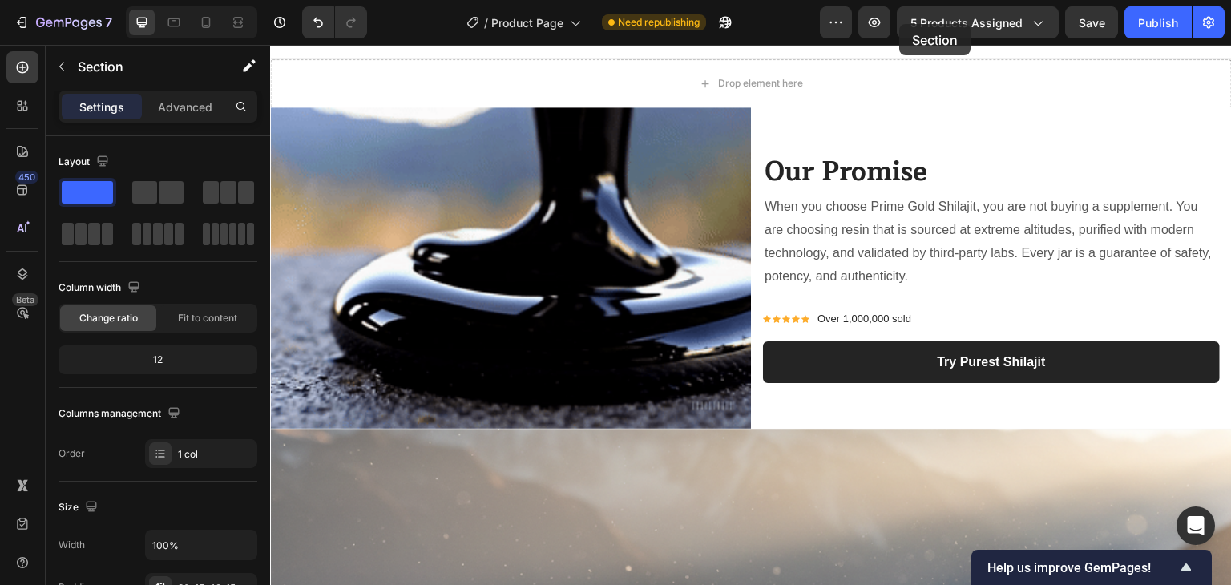
scroll to position [0, 0]
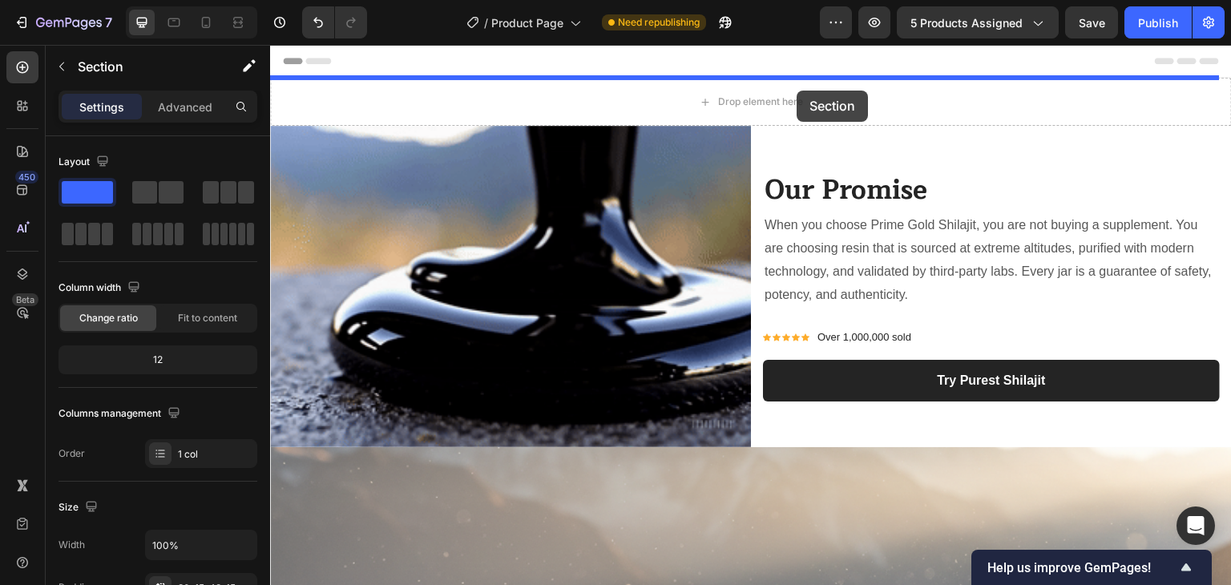
drag, startPoint x: 902, startPoint y: 147, endPoint x: 797, endPoint y: 91, distance: 118.7
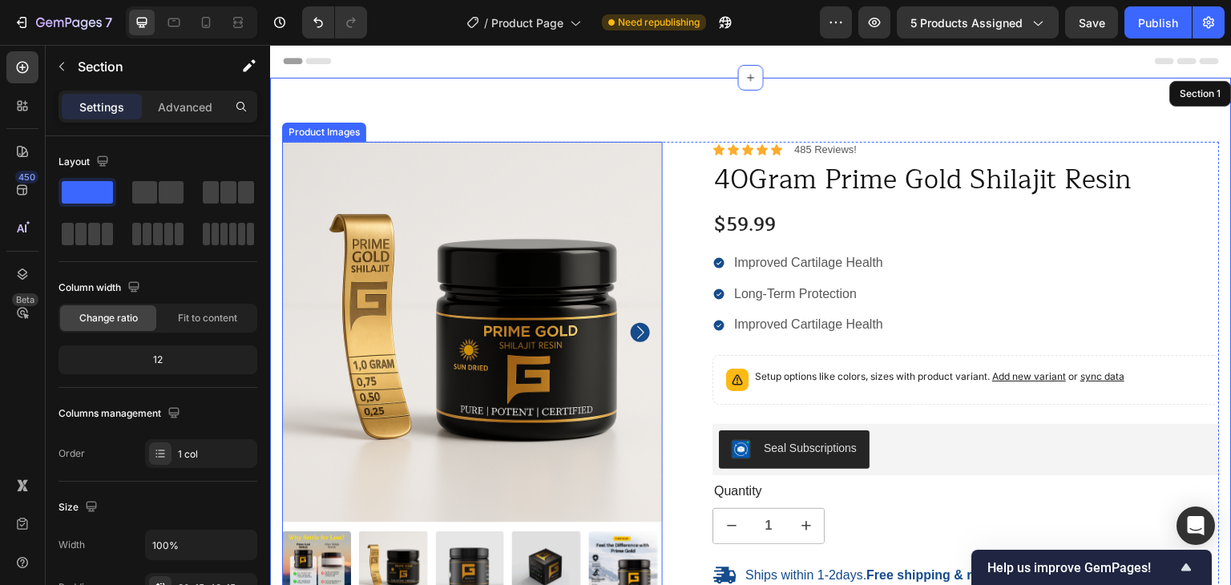
click at [640, 326] on icon "Carousel Next Arrow" at bounding box center [640, 332] width 19 height 19
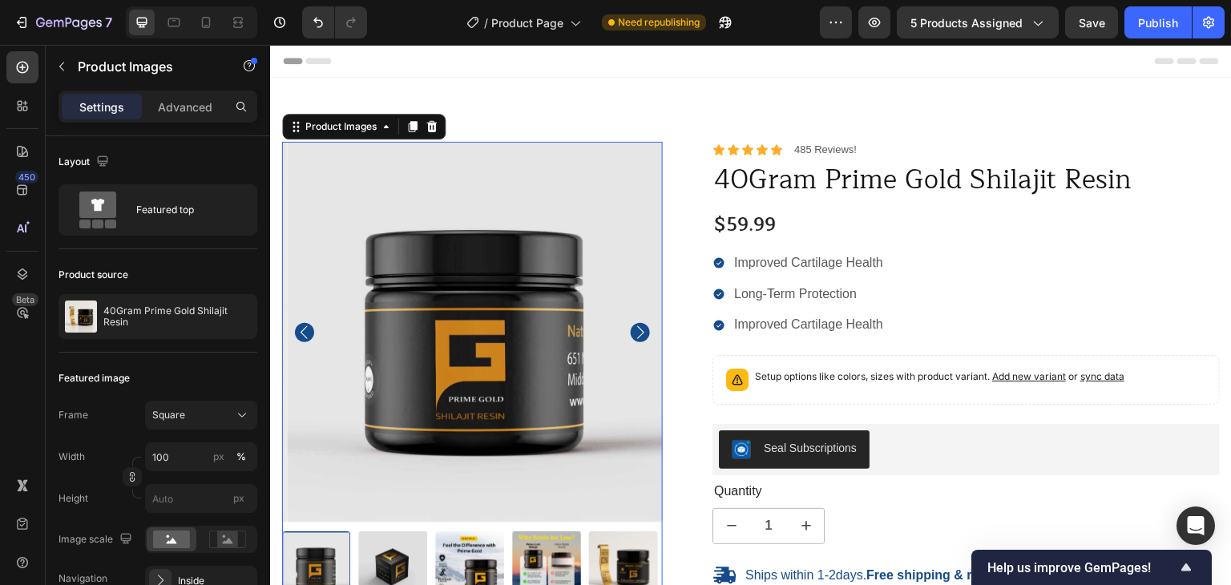
click at [640, 326] on icon "Carousel Next Arrow" at bounding box center [640, 332] width 19 height 19
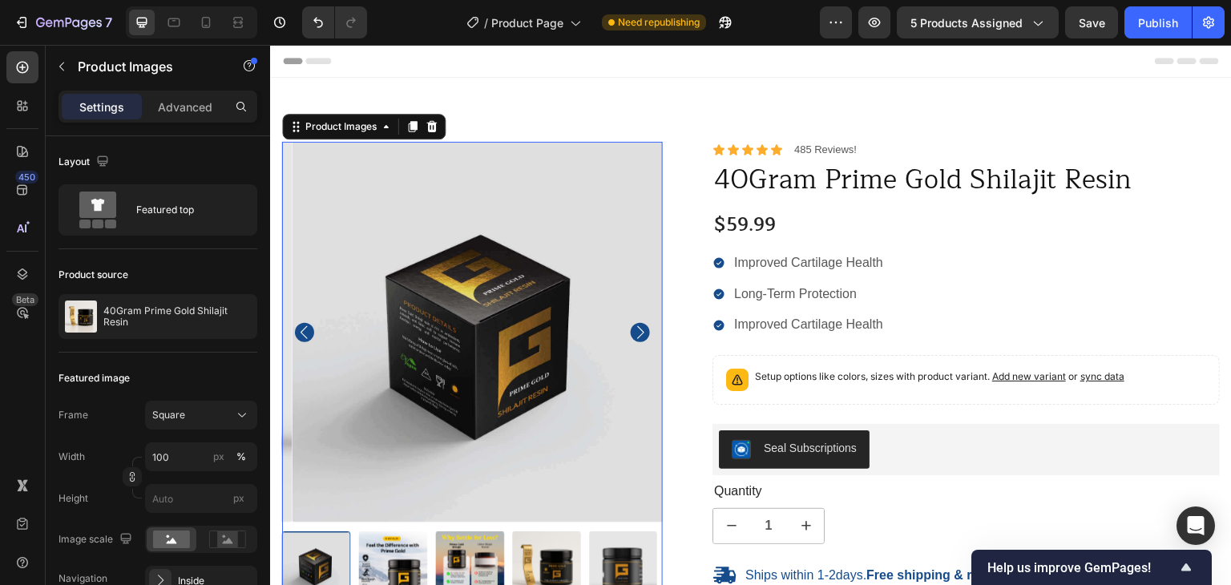
click at [640, 326] on icon "Carousel Next Arrow" at bounding box center [640, 332] width 19 height 19
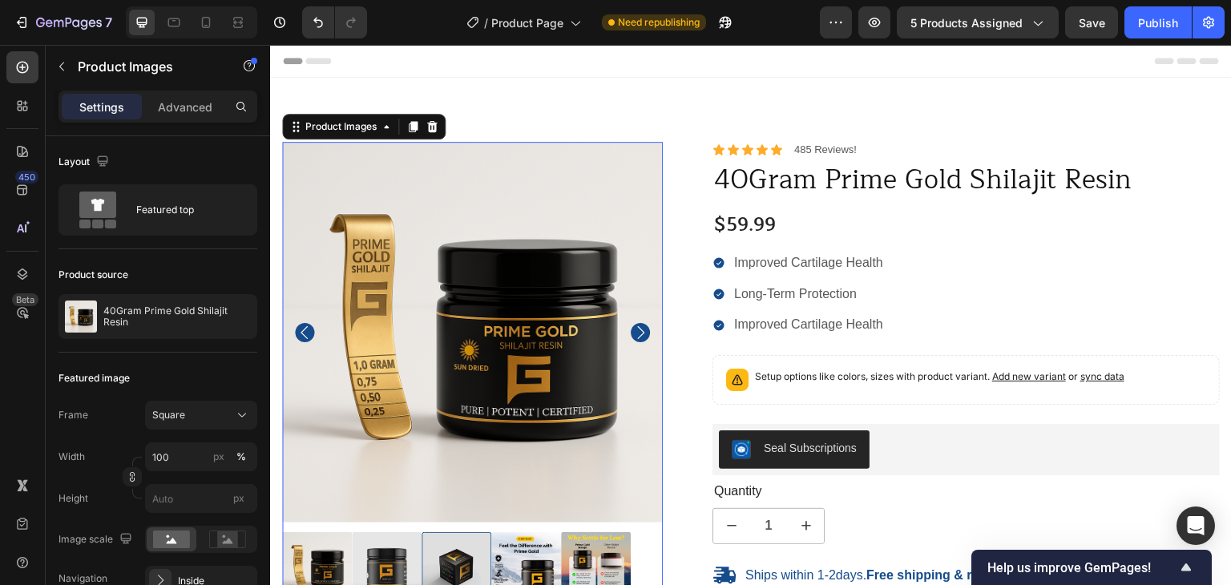
click at [640, 326] on icon "Carousel Next Arrow" at bounding box center [640, 332] width 19 height 19
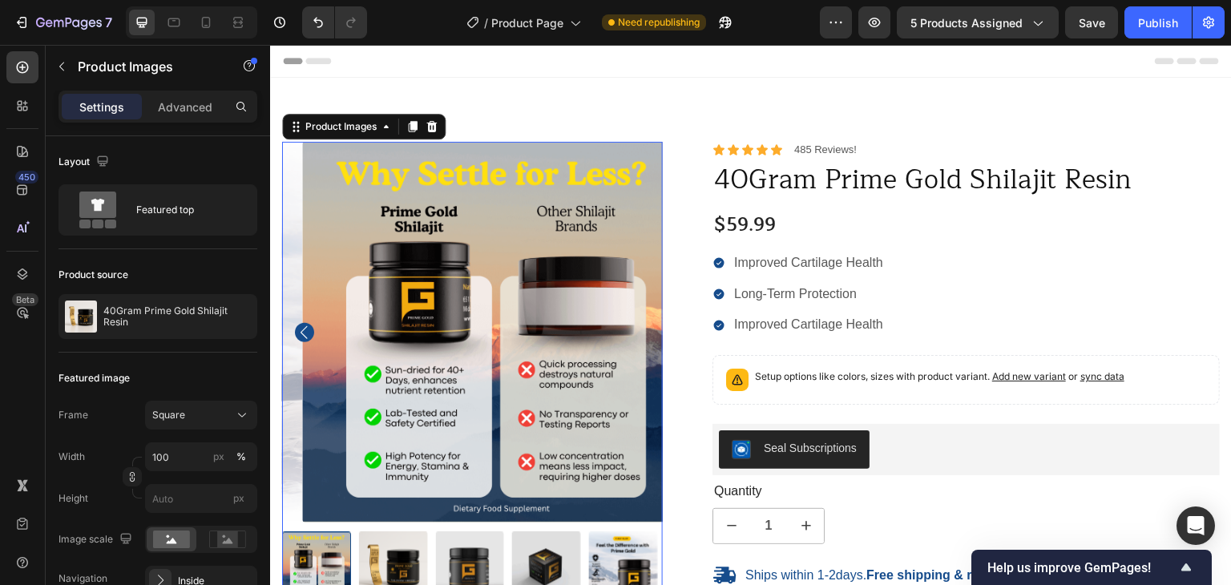
click at [299, 329] on icon "Carousel Back Arrow" at bounding box center [304, 332] width 19 height 19
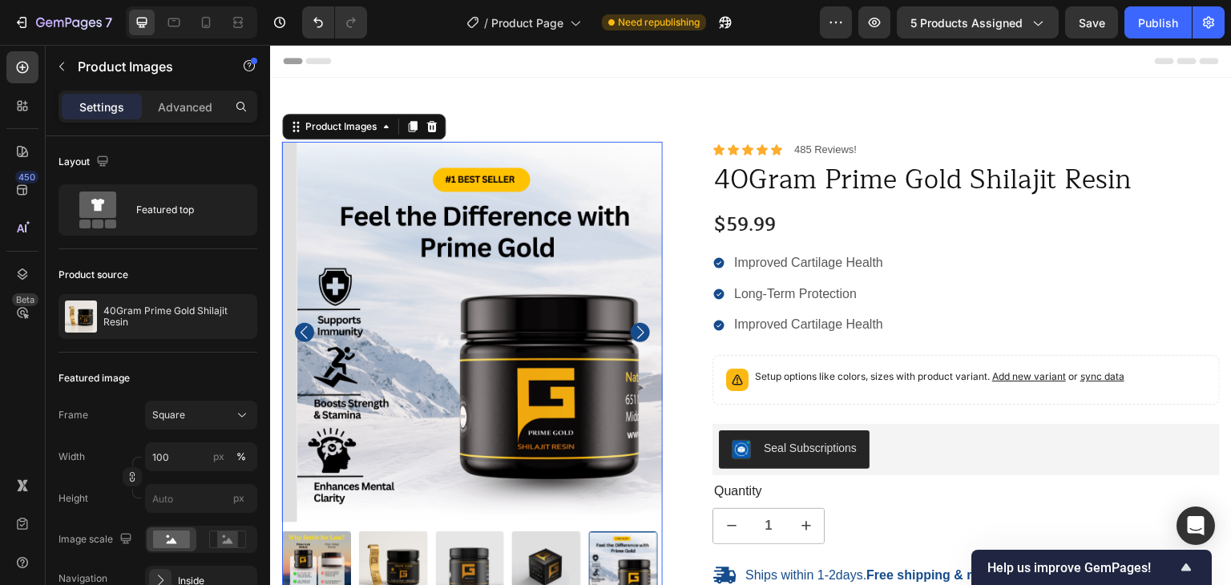
click at [299, 329] on icon "Carousel Back Arrow" at bounding box center [304, 332] width 19 height 19
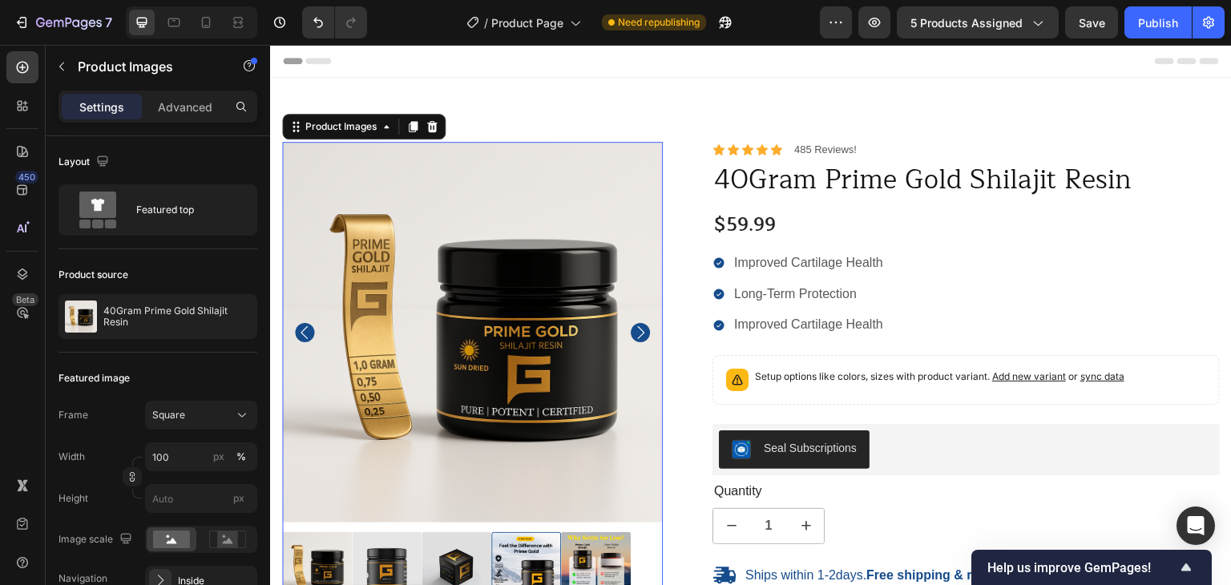
click at [299, 329] on icon "Carousel Back Arrow" at bounding box center [304, 332] width 19 height 19
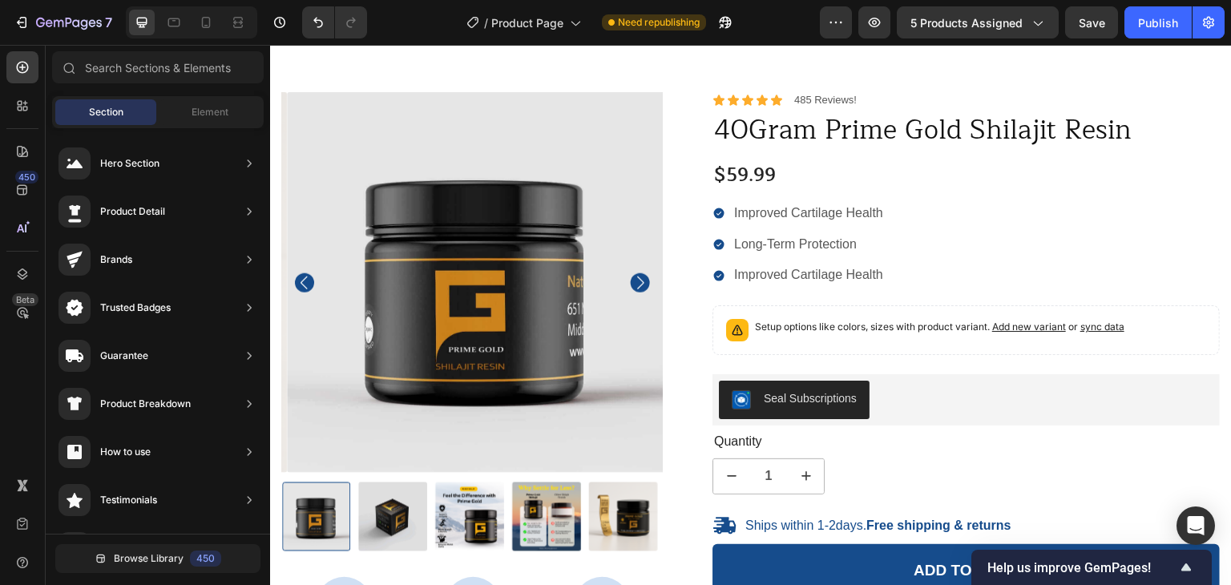
scroll to position [83, 0]
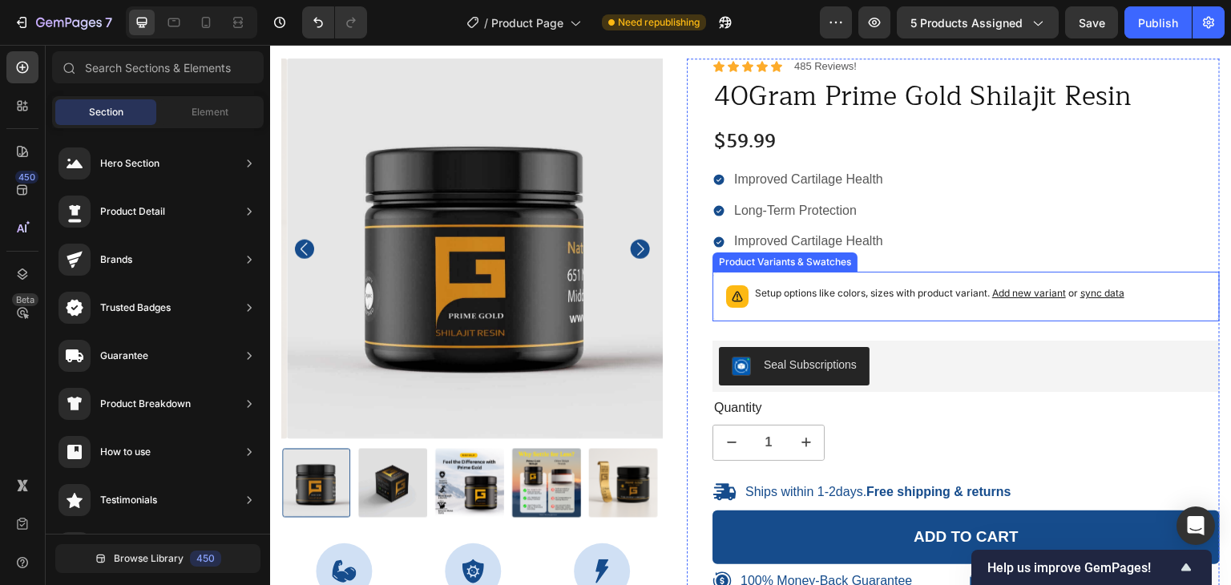
click at [1019, 290] on span "Add new variant" at bounding box center [1029, 293] width 74 height 12
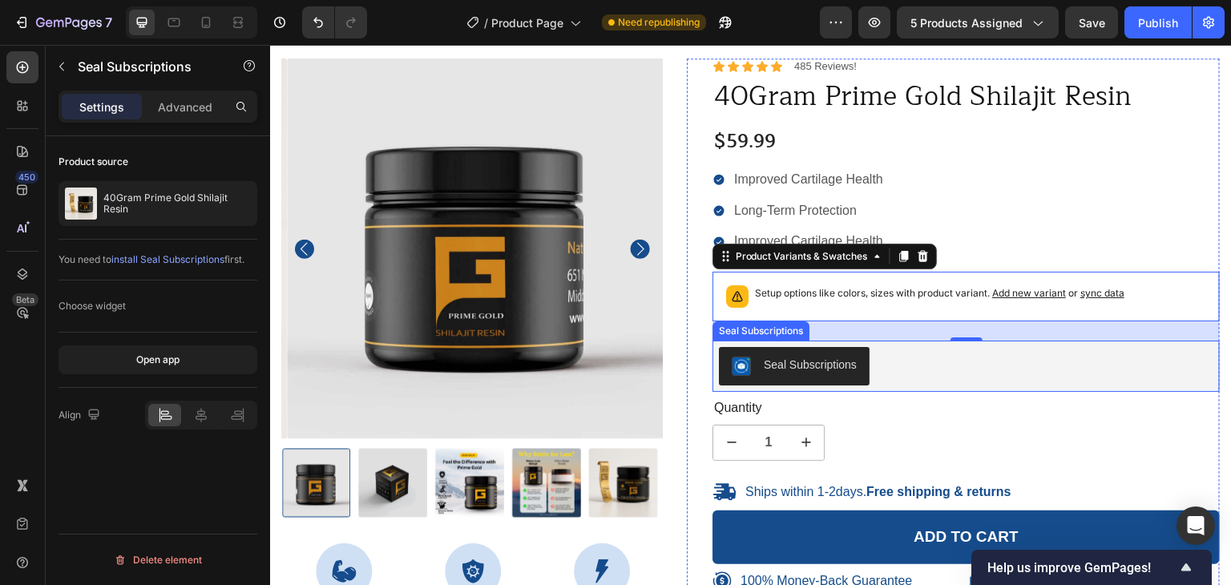
click at [811, 364] on div "Seal Subscriptions" at bounding box center [810, 365] width 93 height 17
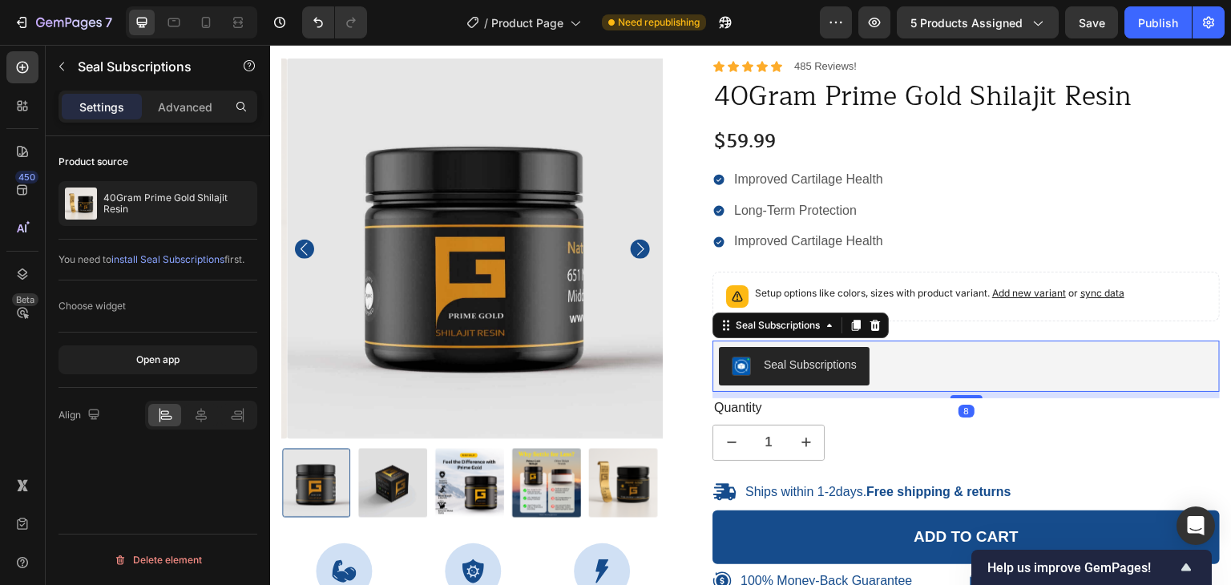
click at [764, 365] on div "Seal Subscriptions" at bounding box center [810, 365] width 93 height 17
click at [151, 257] on span "install Seal Subscriptions" at bounding box center [167, 259] width 113 height 12
